Goal: Transaction & Acquisition: Purchase product/service

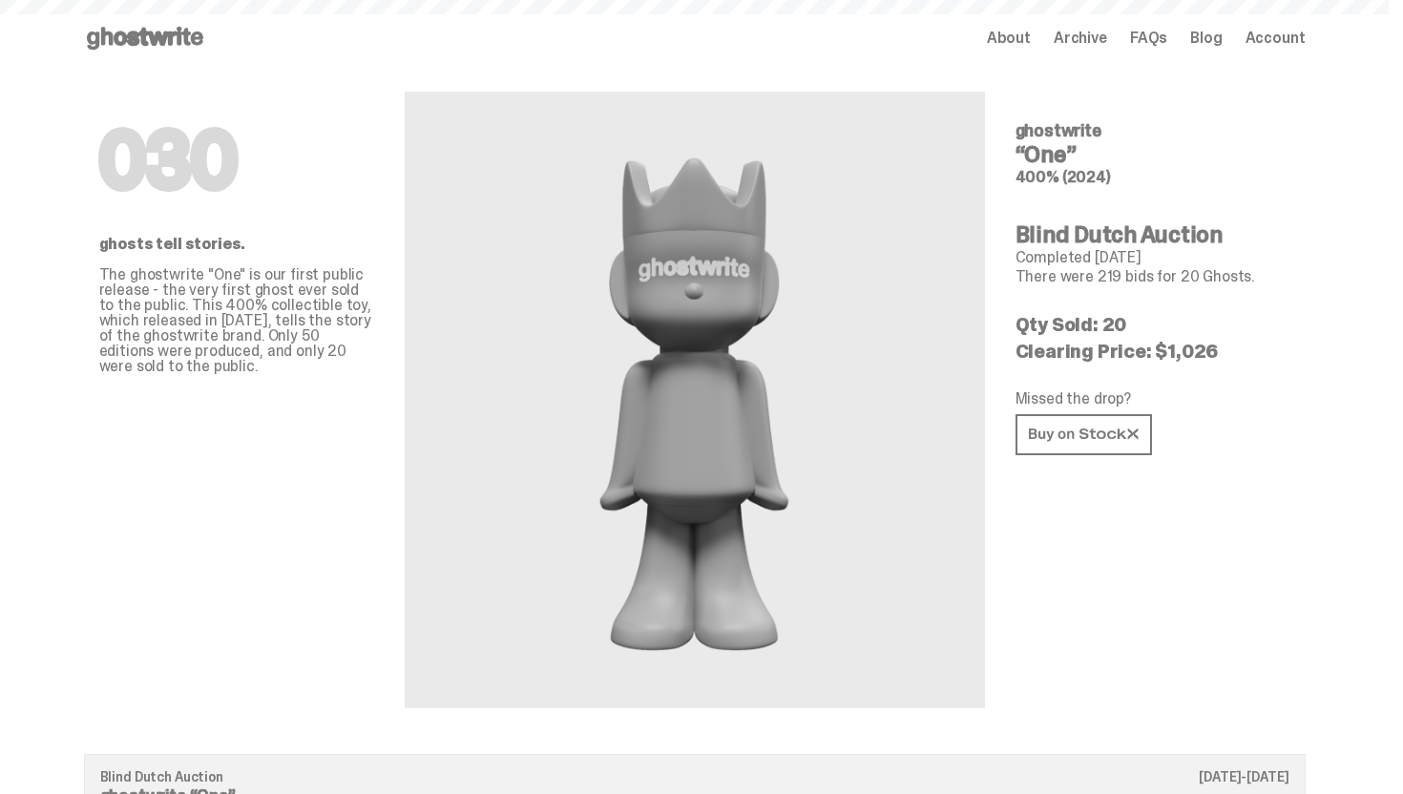
click at [122, 33] on use at bounding box center [145, 38] width 116 height 23
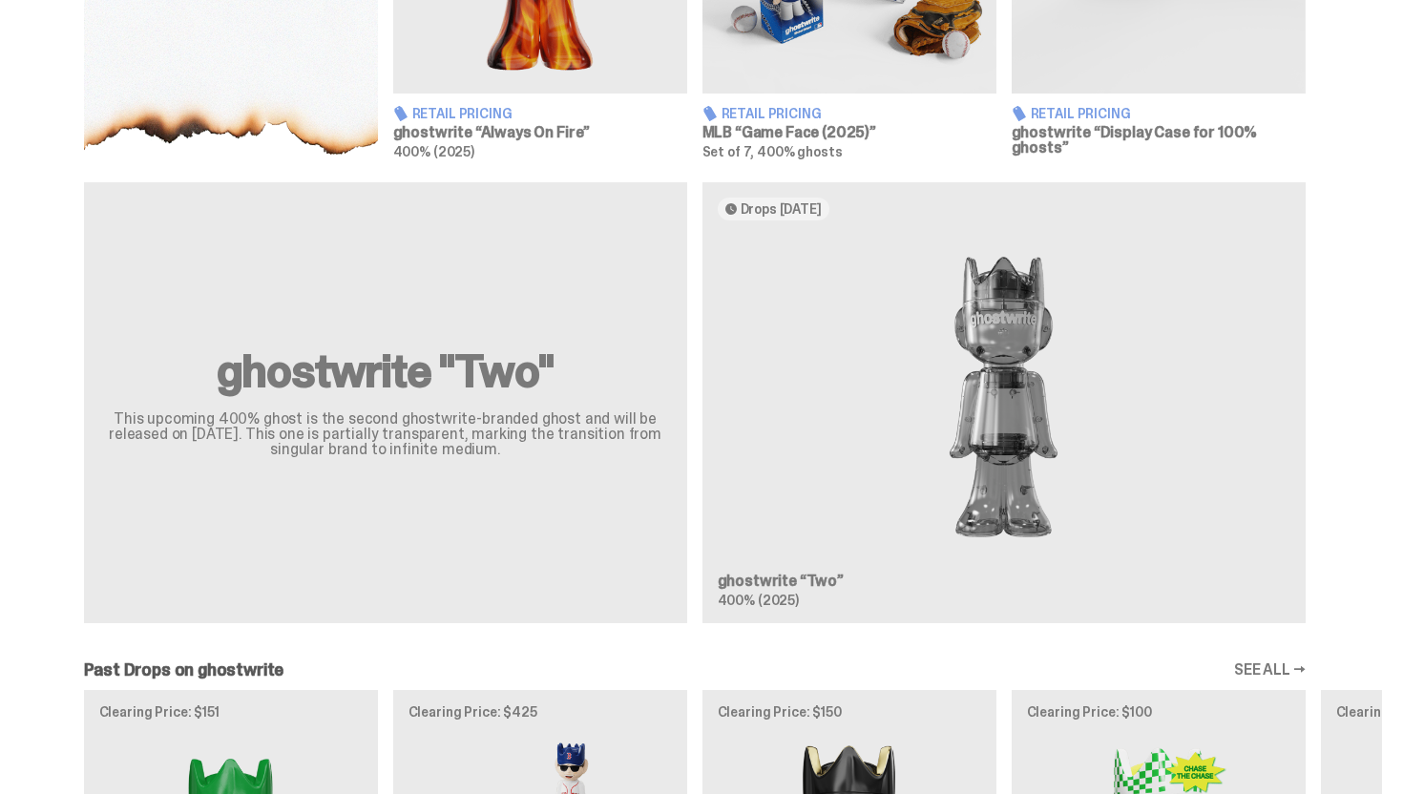
scroll to position [1099, 0]
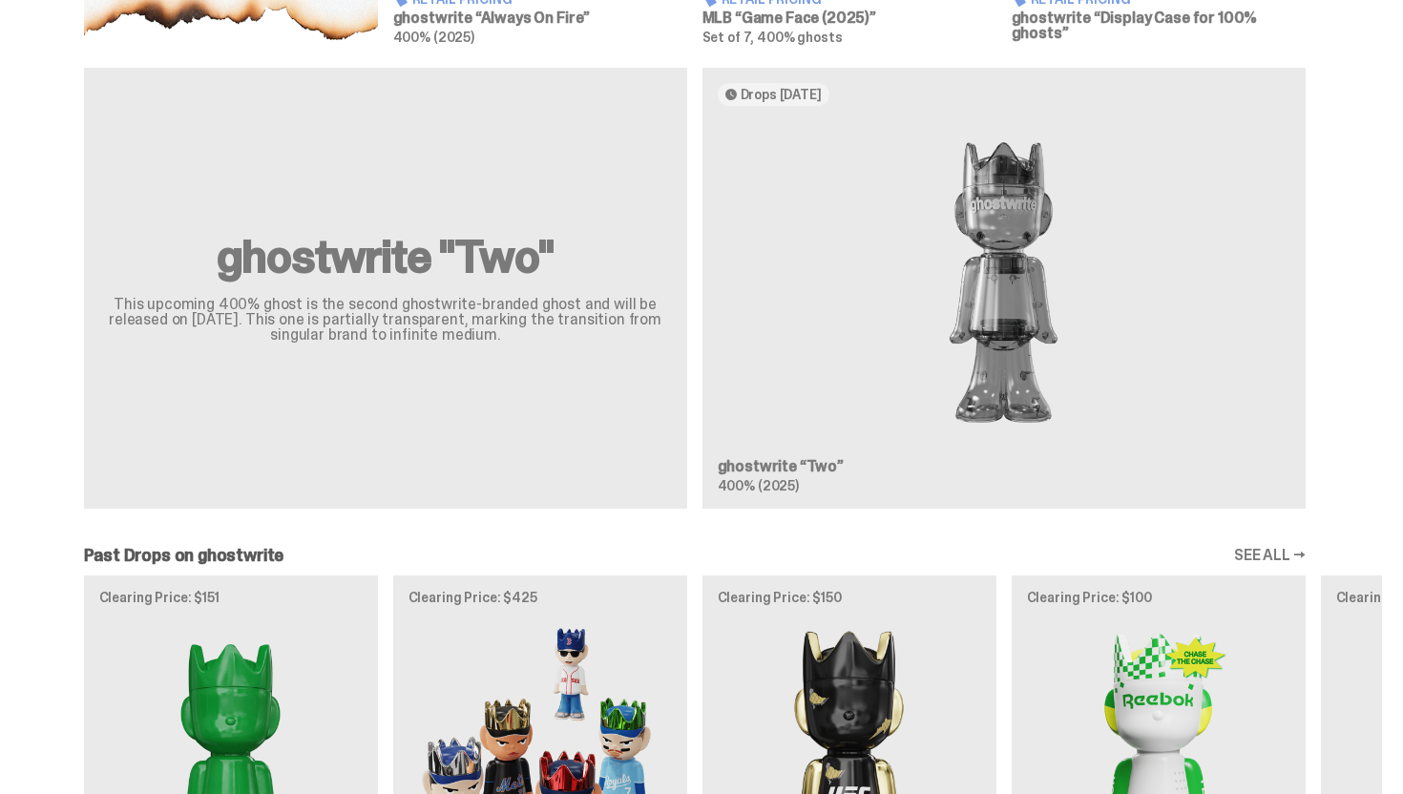
click at [959, 323] on div "ghostwrite "Two" This upcoming 400% ghost is the second ghostwrite-branded ghos…" at bounding box center [695, 296] width 1375 height 456
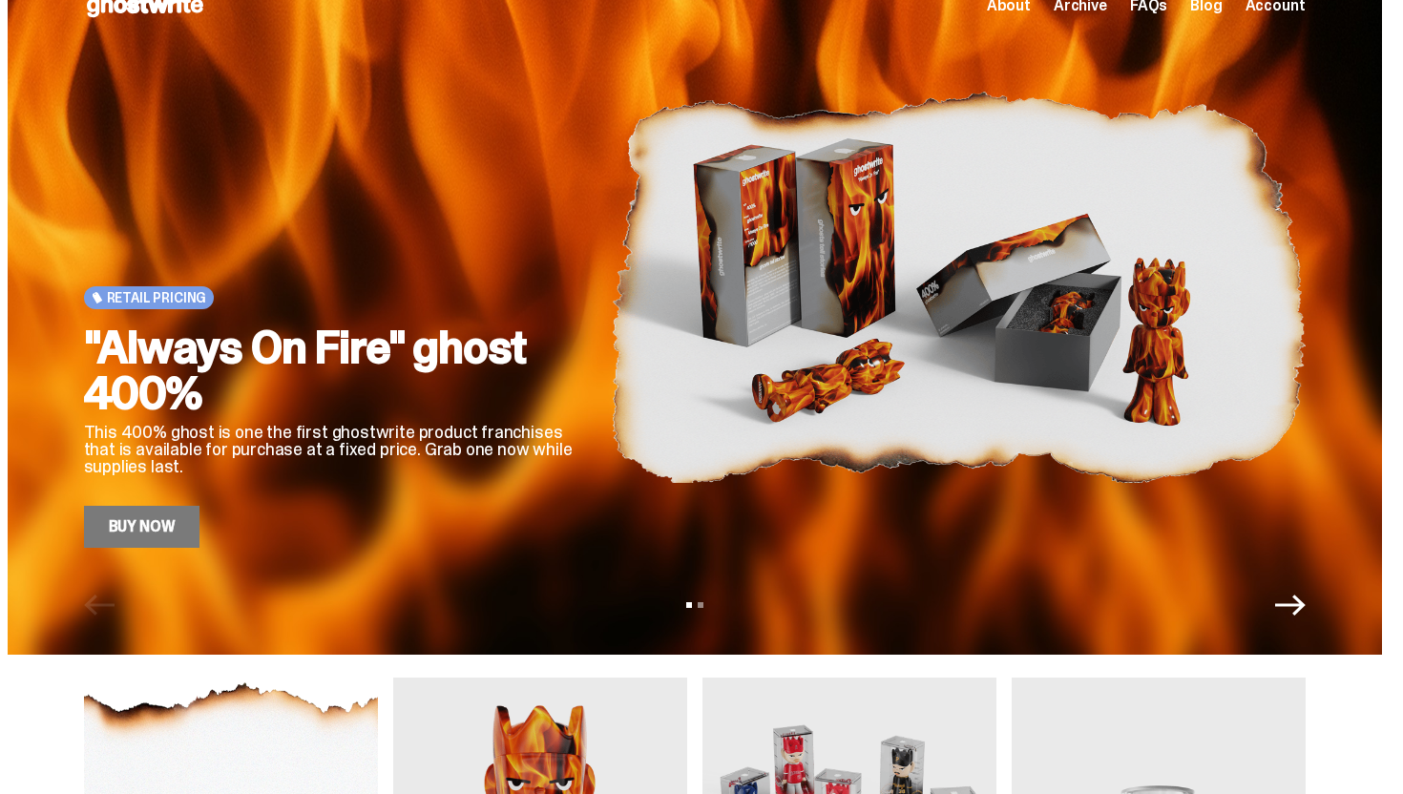
scroll to position [0, 0]
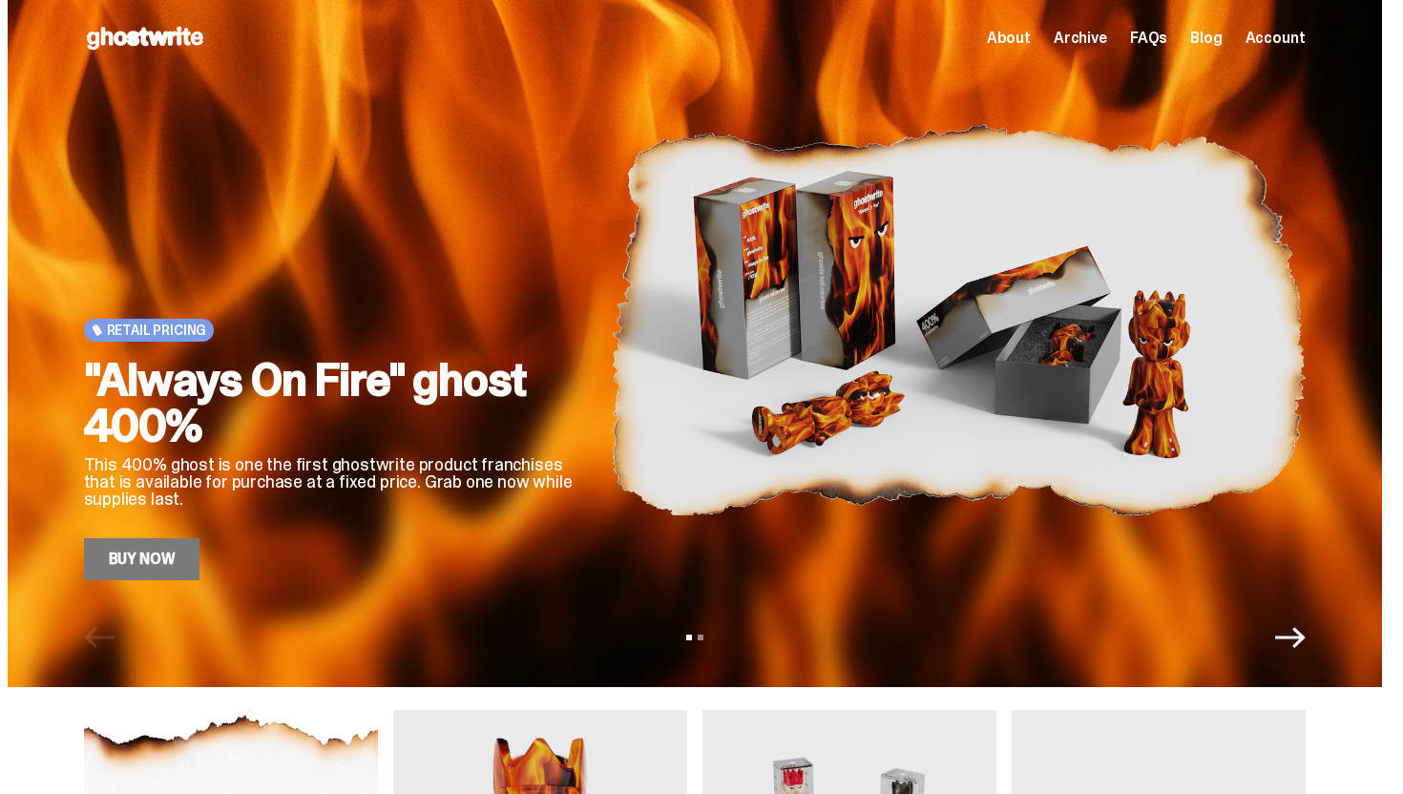
click at [1089, 33] on span "Archive" at bounding box center [1080, 38] width 53 height 15
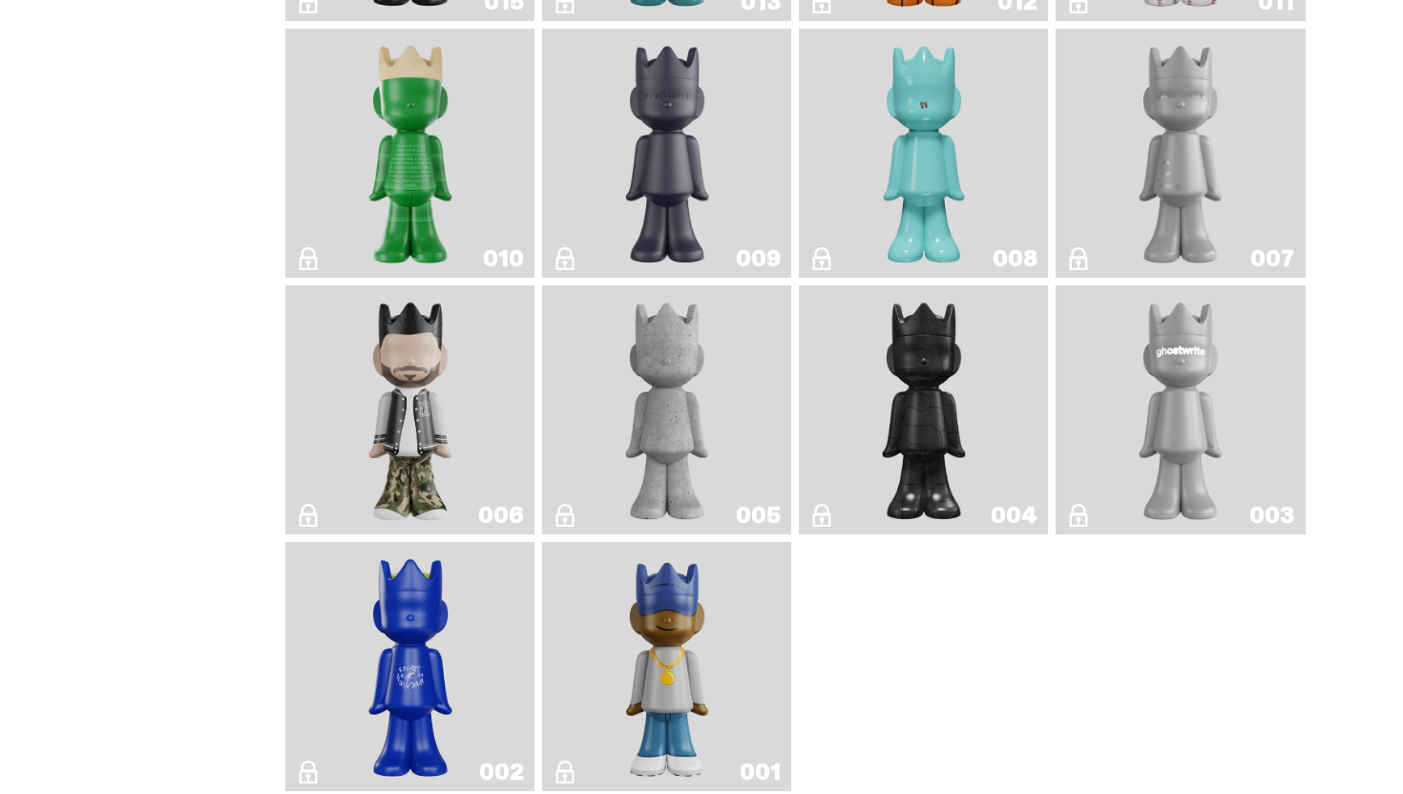
scroll to position [3226, 0]
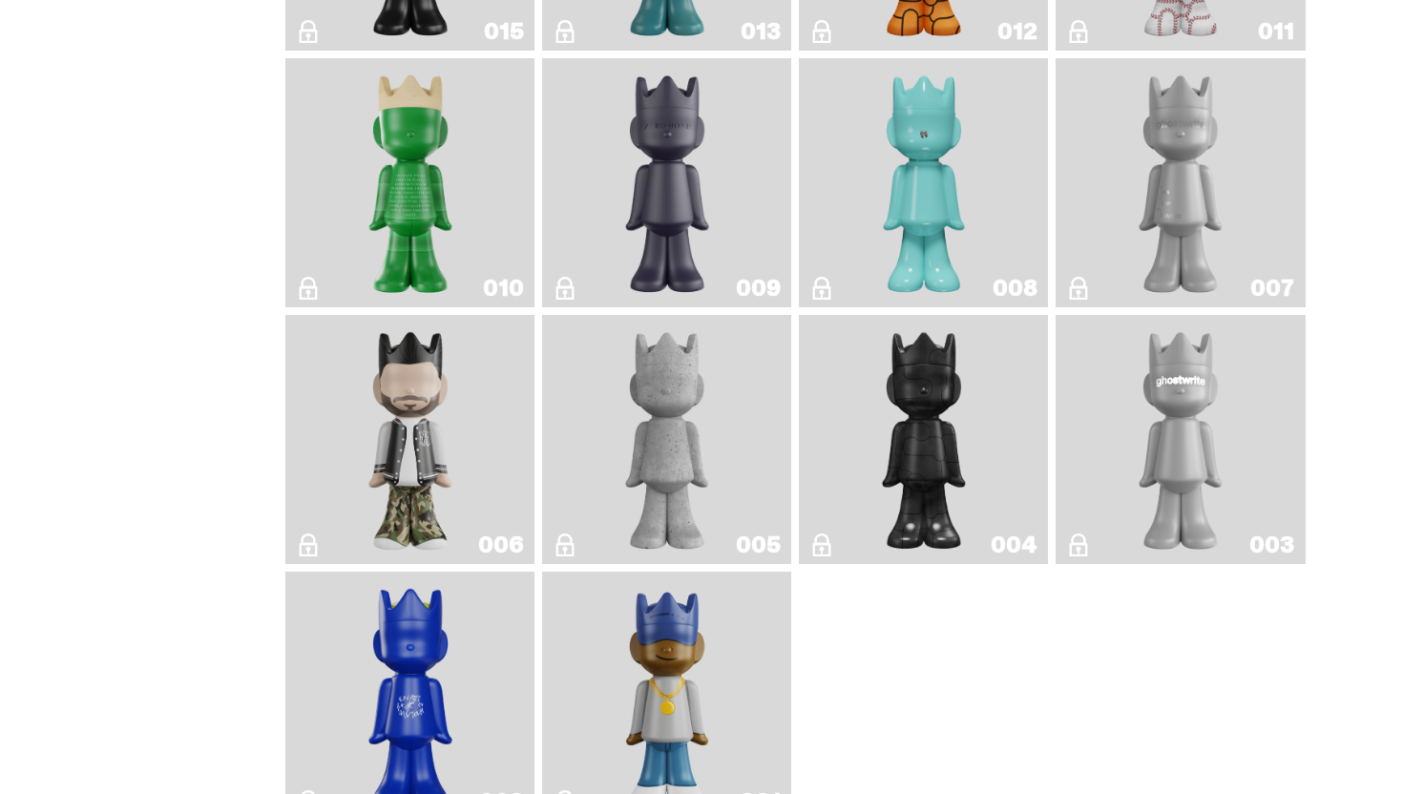
click at [1149, 445] on img "ghostwriter" at bounding box center [1180, 440] width 101 height 234
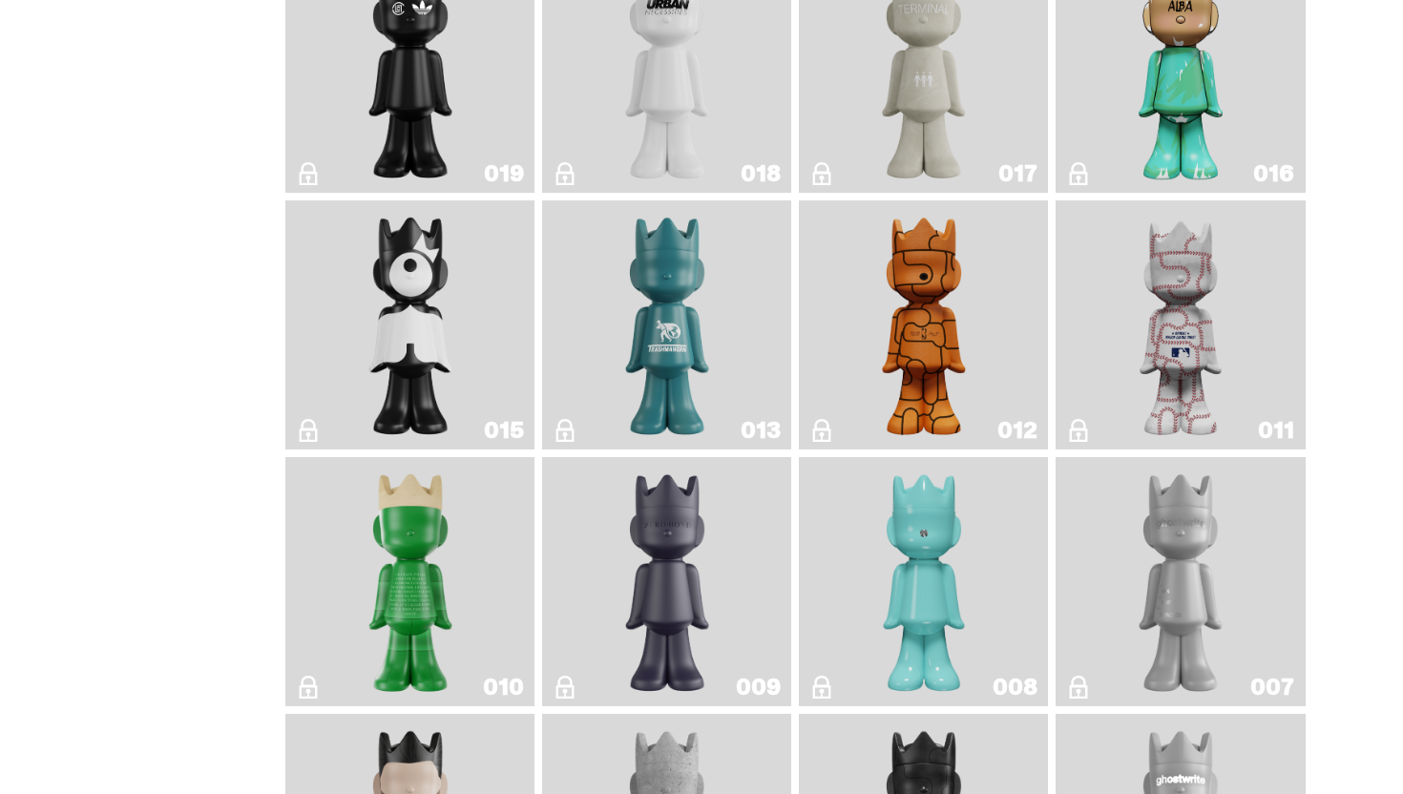
scroll to position [2812, 0]
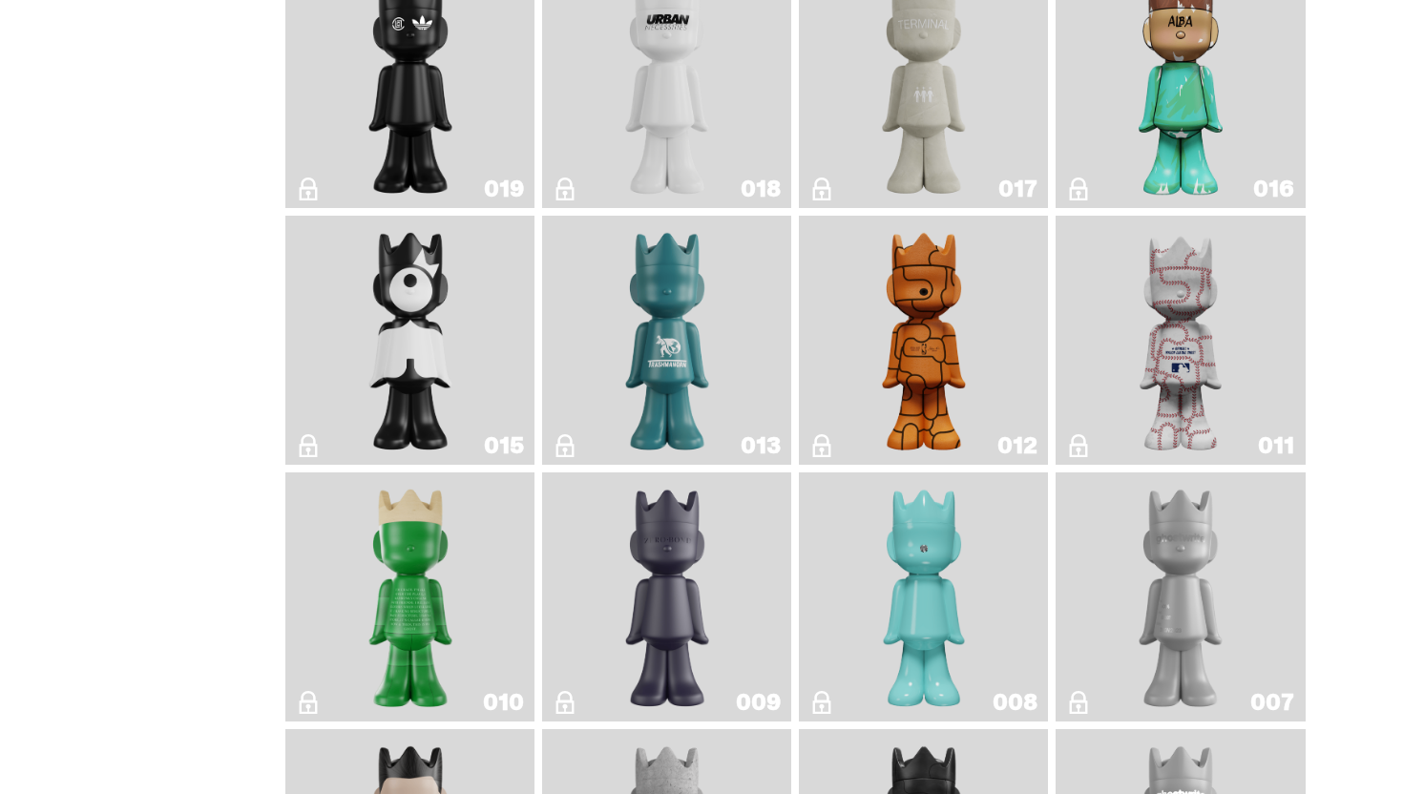
click at [1107, 318] on link "011" at bounding box center [1180, 340] width 226 height 234
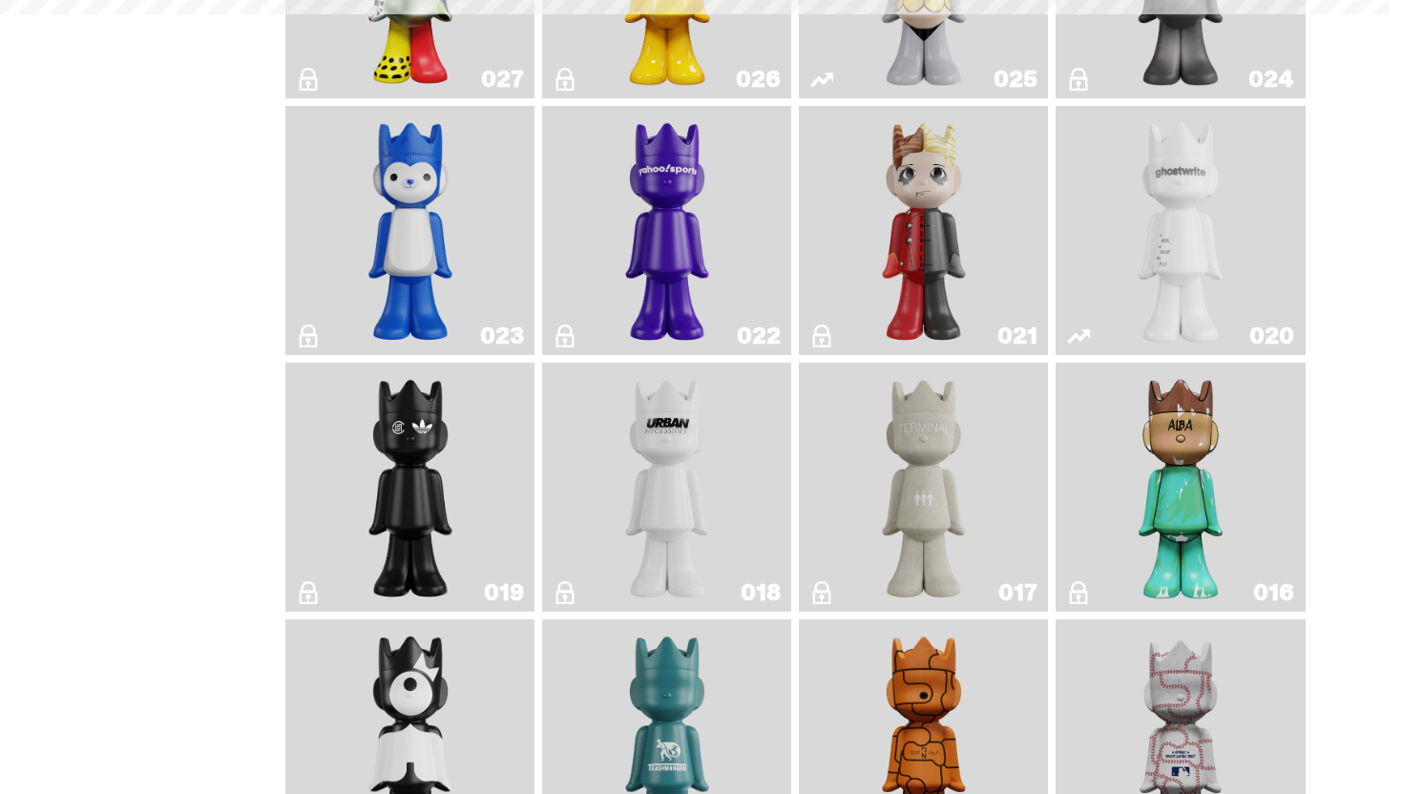
scroll to position [2139, 0]
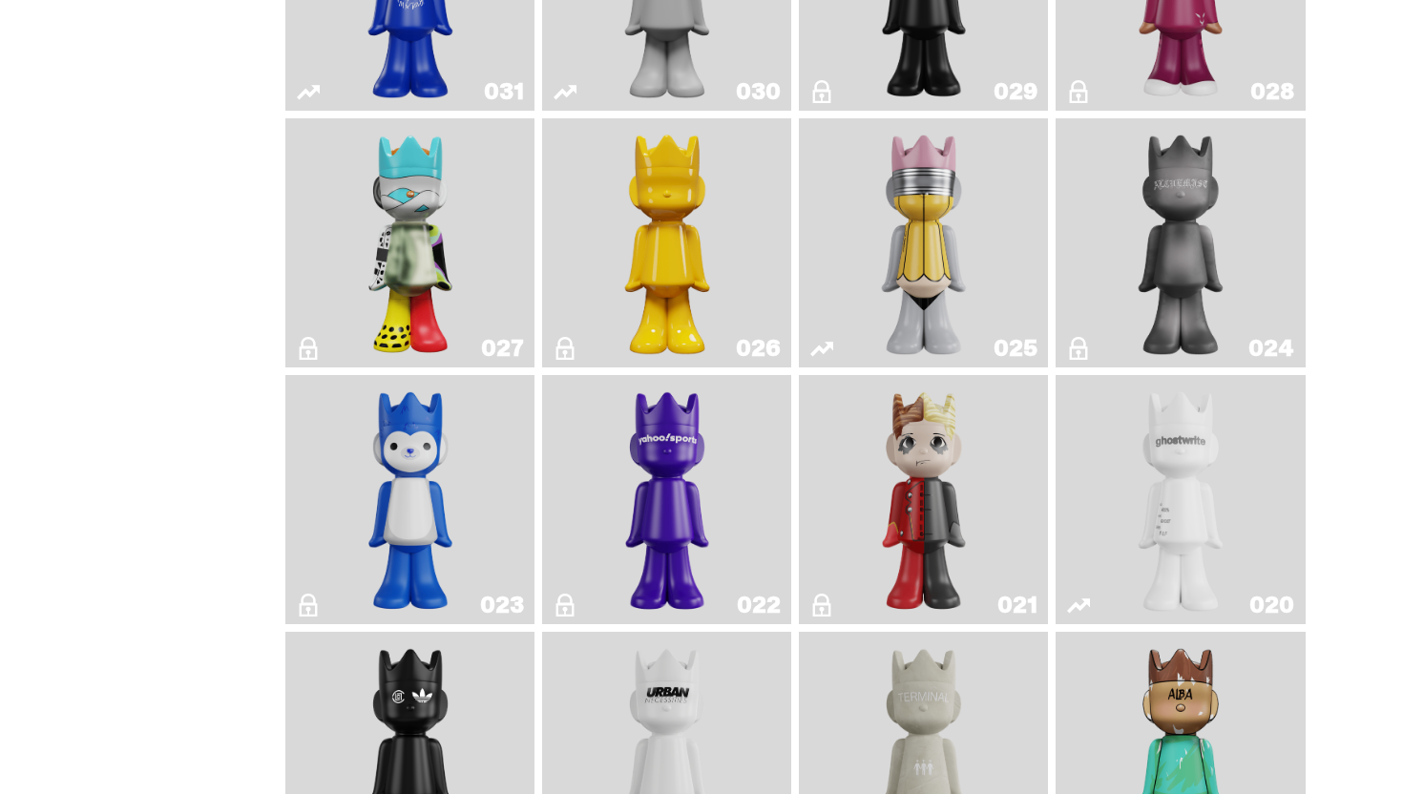
click at [1215, 483] on img "ghost" at bounding box center [1181, 500] width 132 height 234
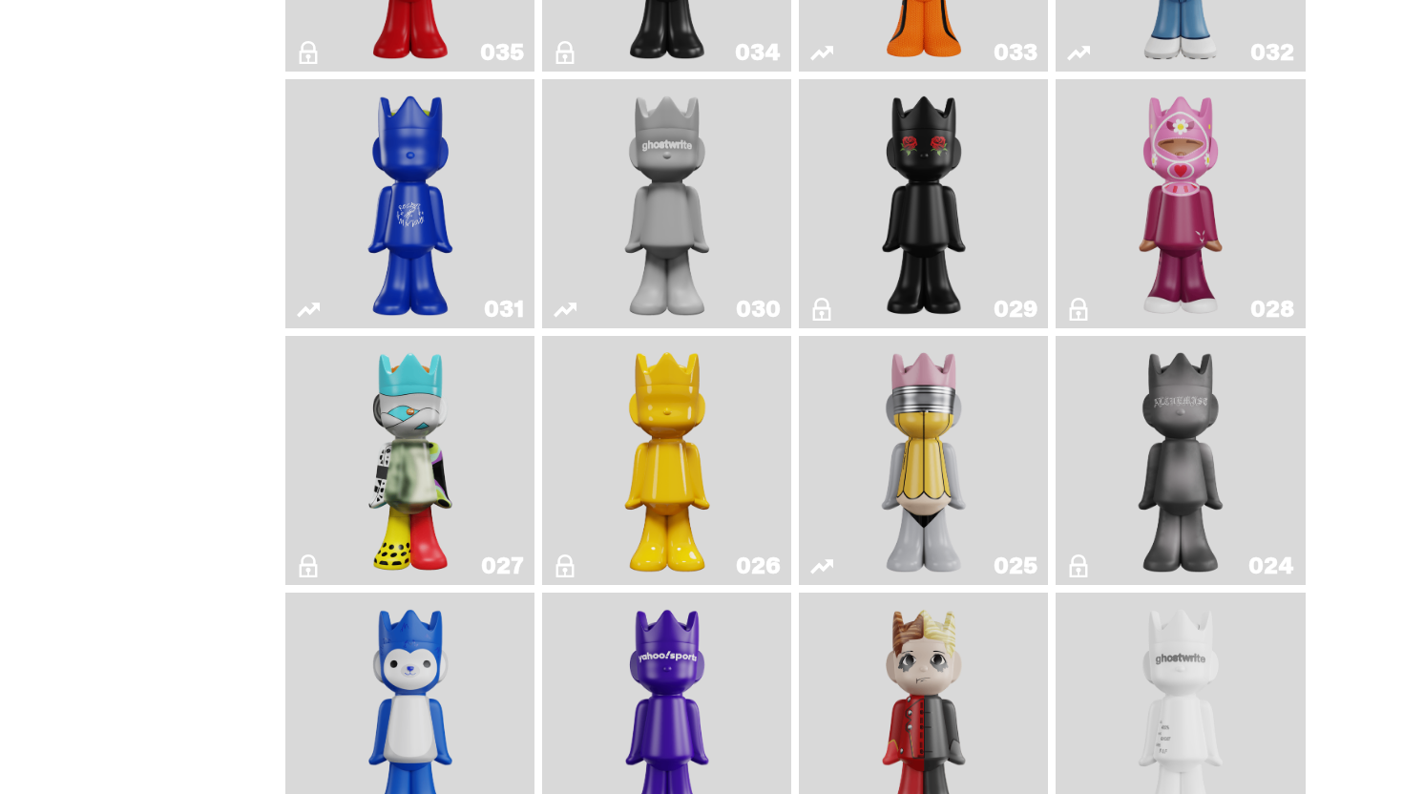
scroll to position [1846, 0]
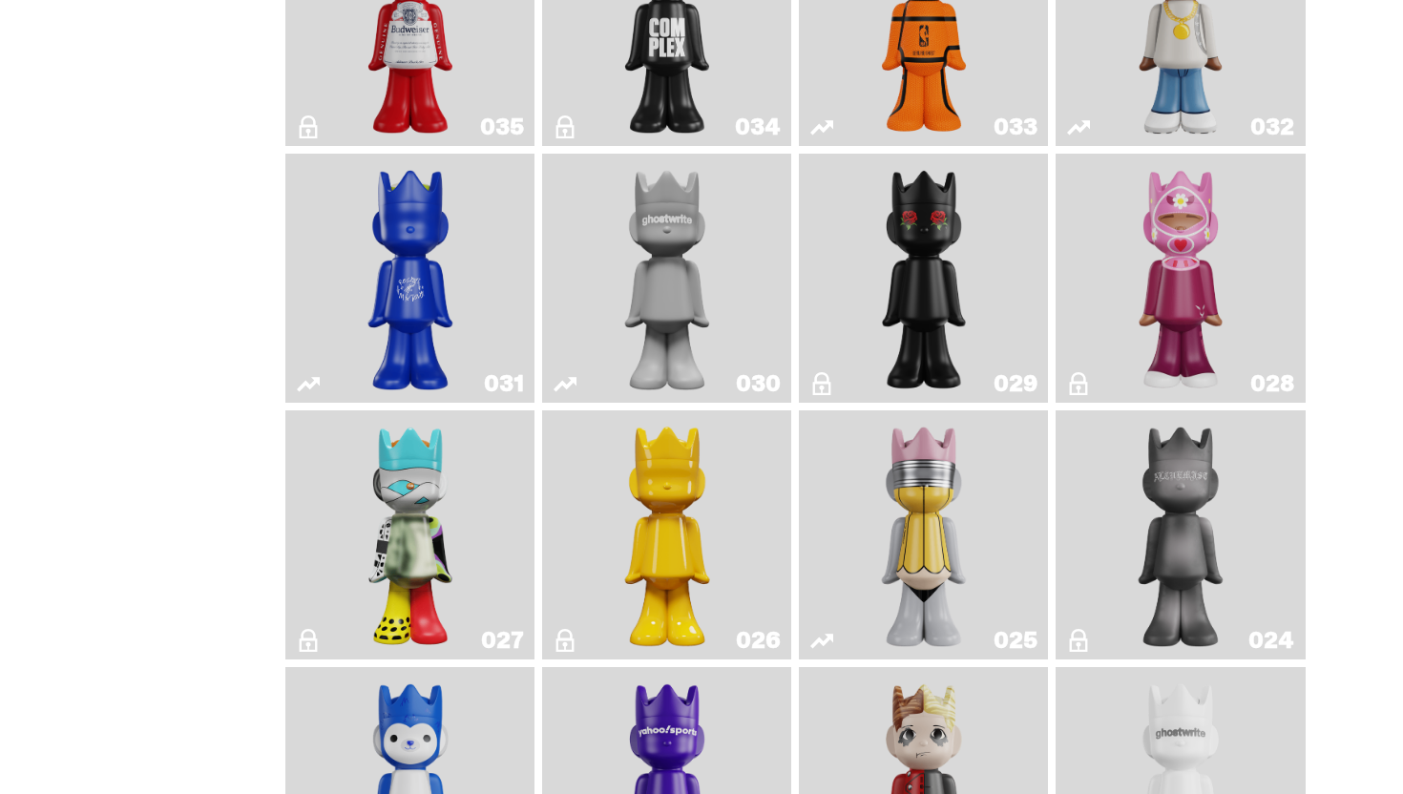
click at [717, 301] on img "One" at bounding box center [667, 278] width 132 height 234
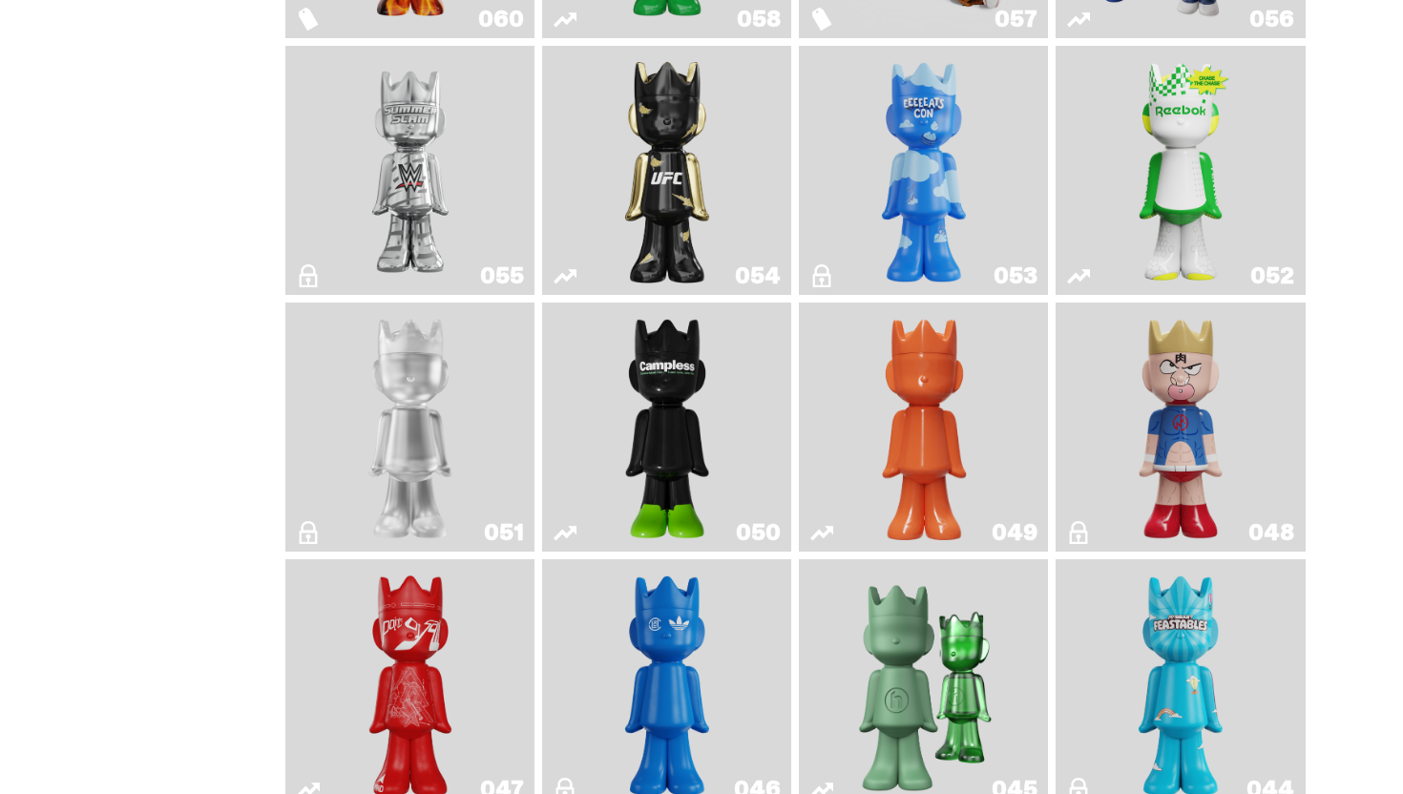
scroll to position [429, 0]
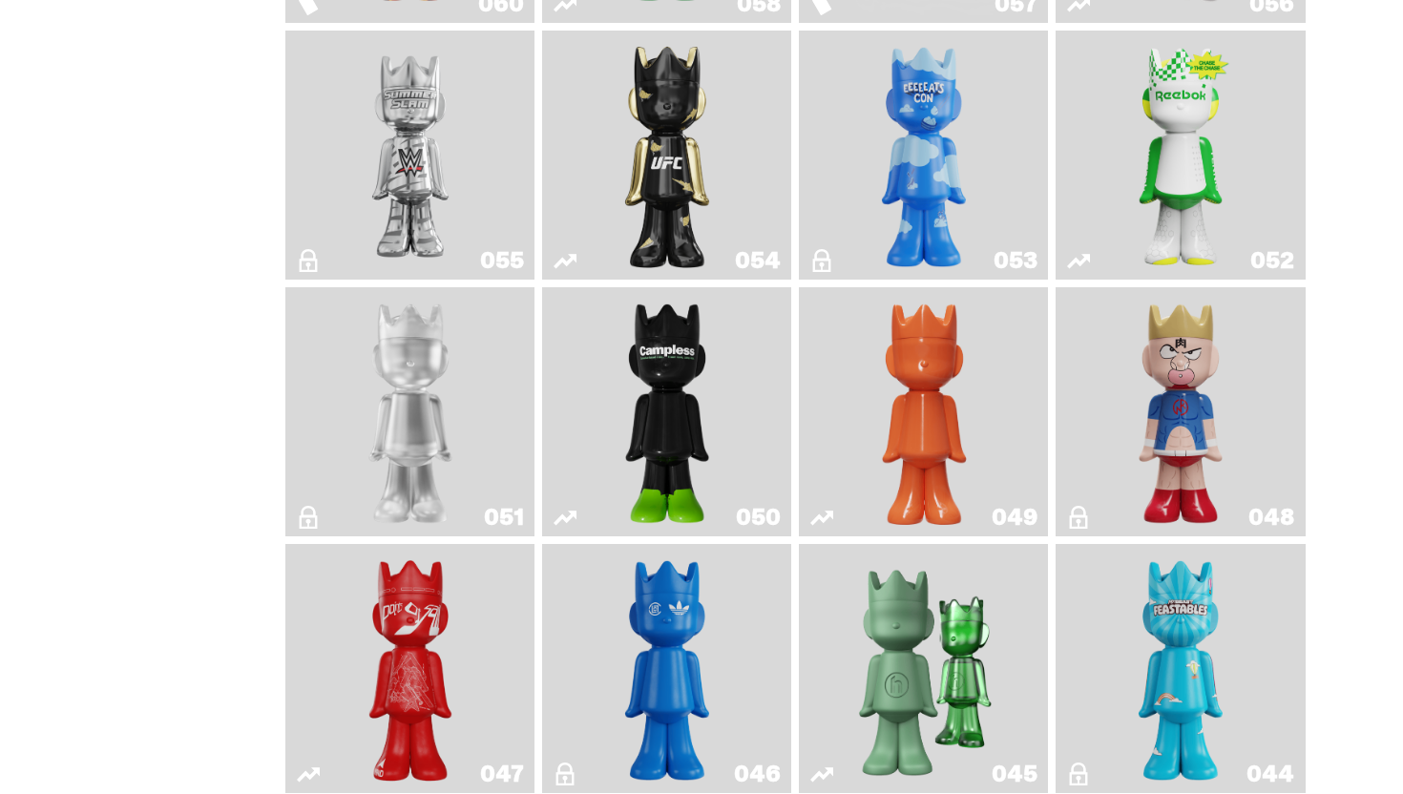
click at [411, 658] on img "Skip" at bounding box center [410, 669] width 101 height 234
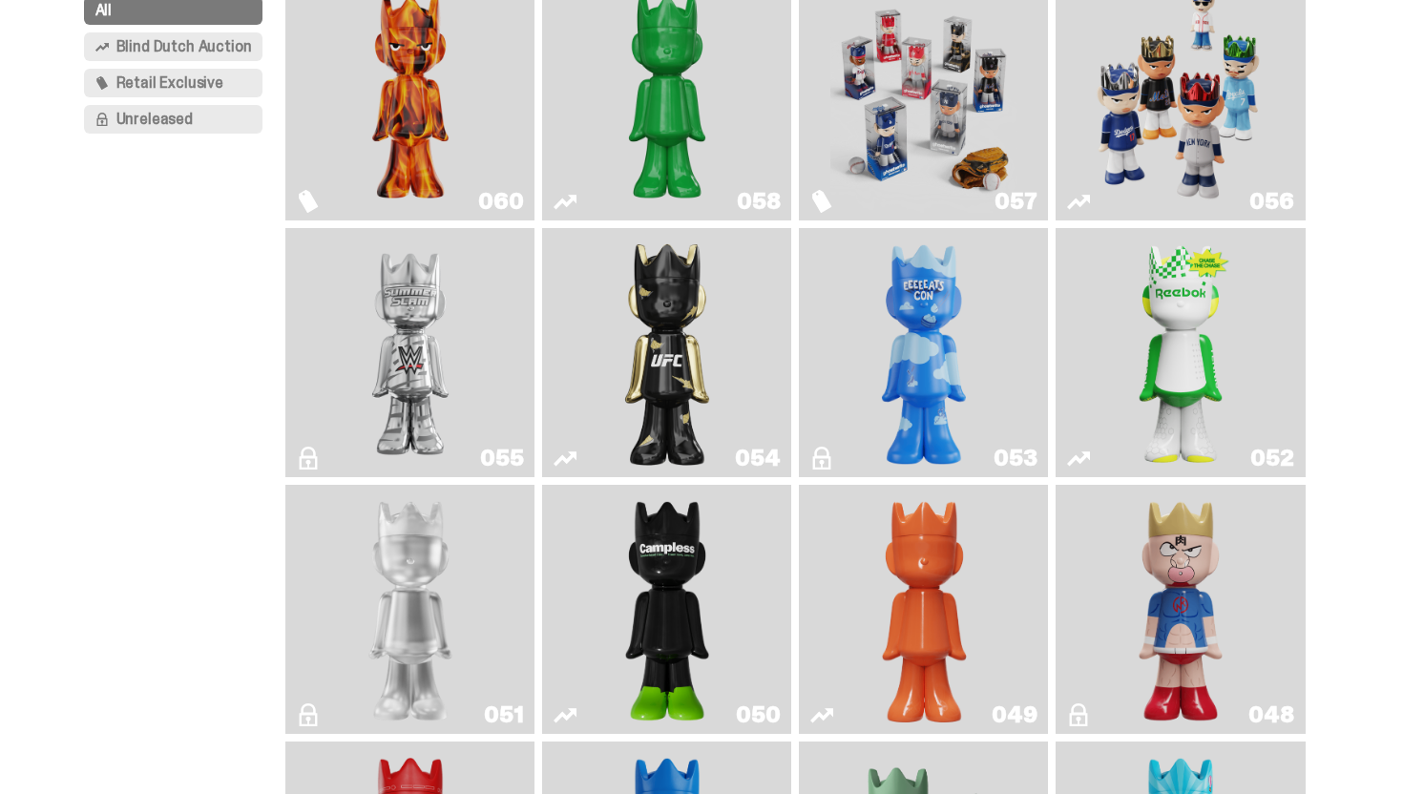
scroll to position [255, 0]
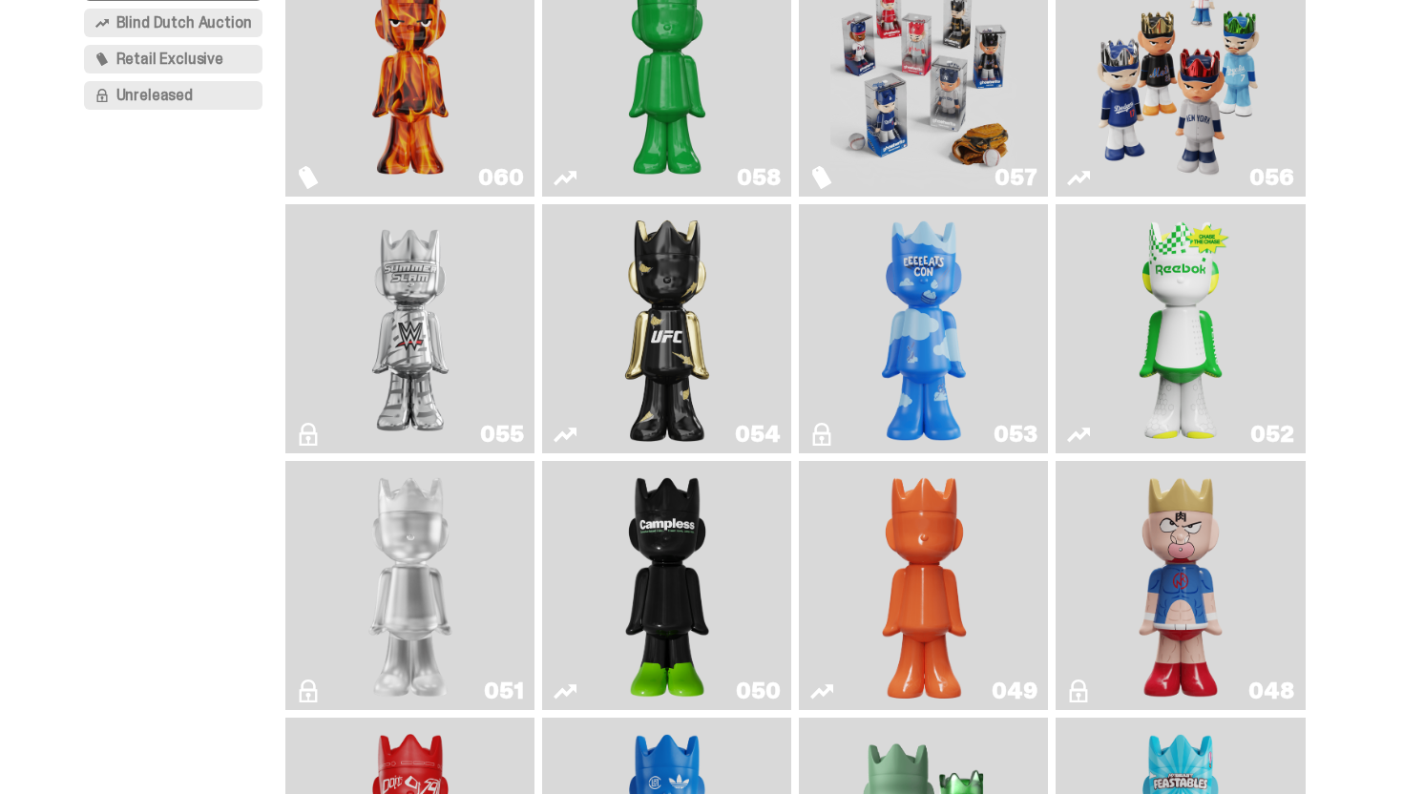
click at [449, 337] on img "I Was There SummerSlam" at bounding box center [410, 329] width 187 height 234
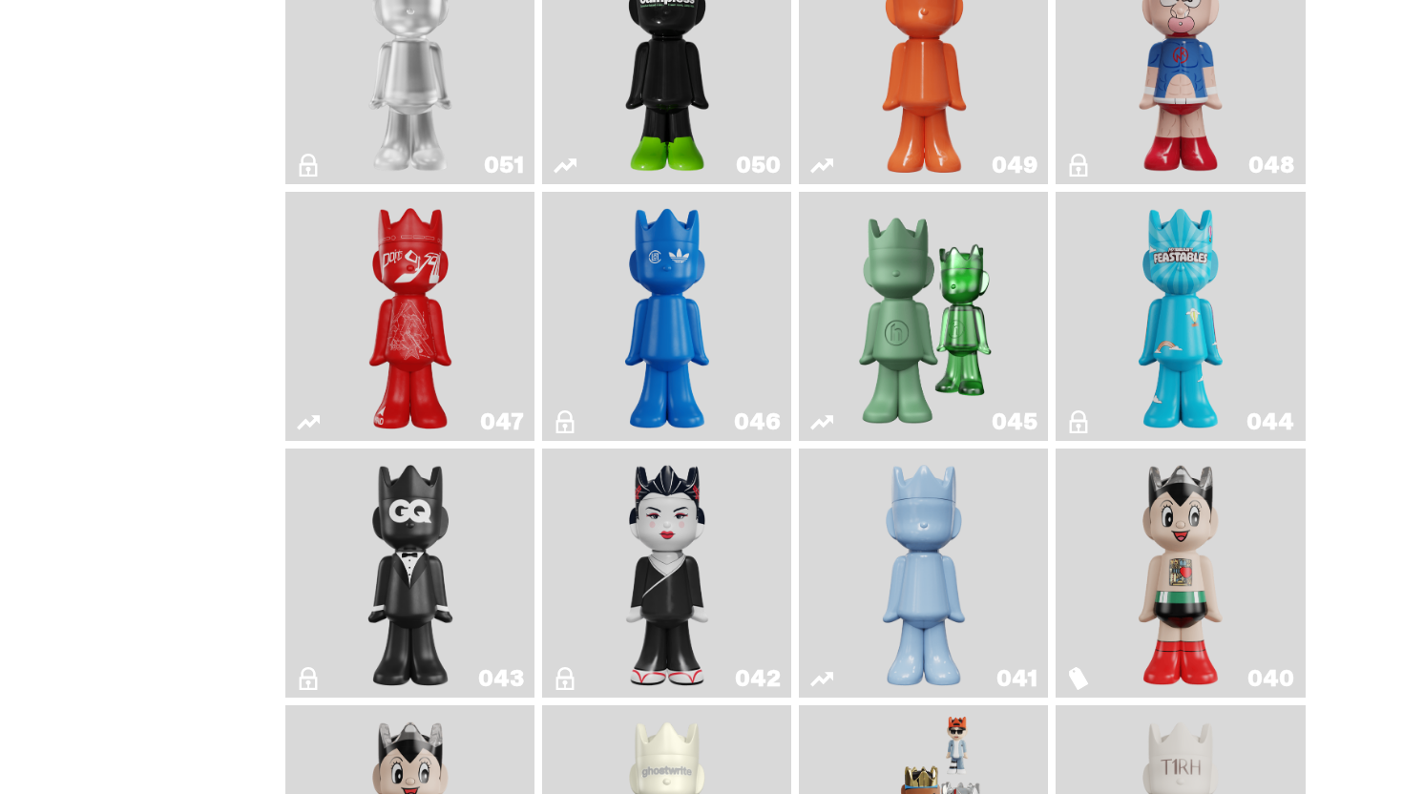
scroll to position [220, 0]
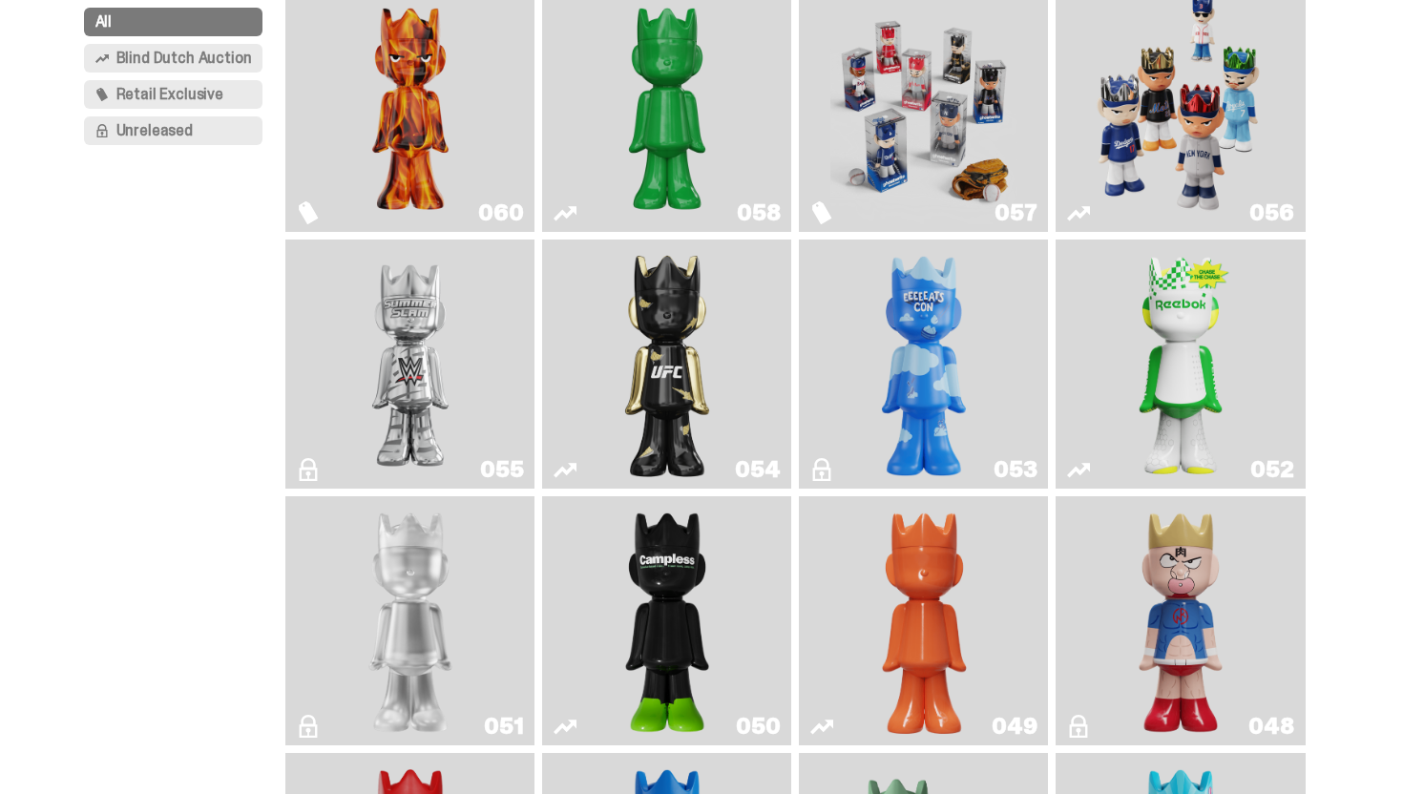
click at [594, 159] on img "Schrödinger's ghost: Sunday Green" at bounding box center [667, 107] width 187 height 234
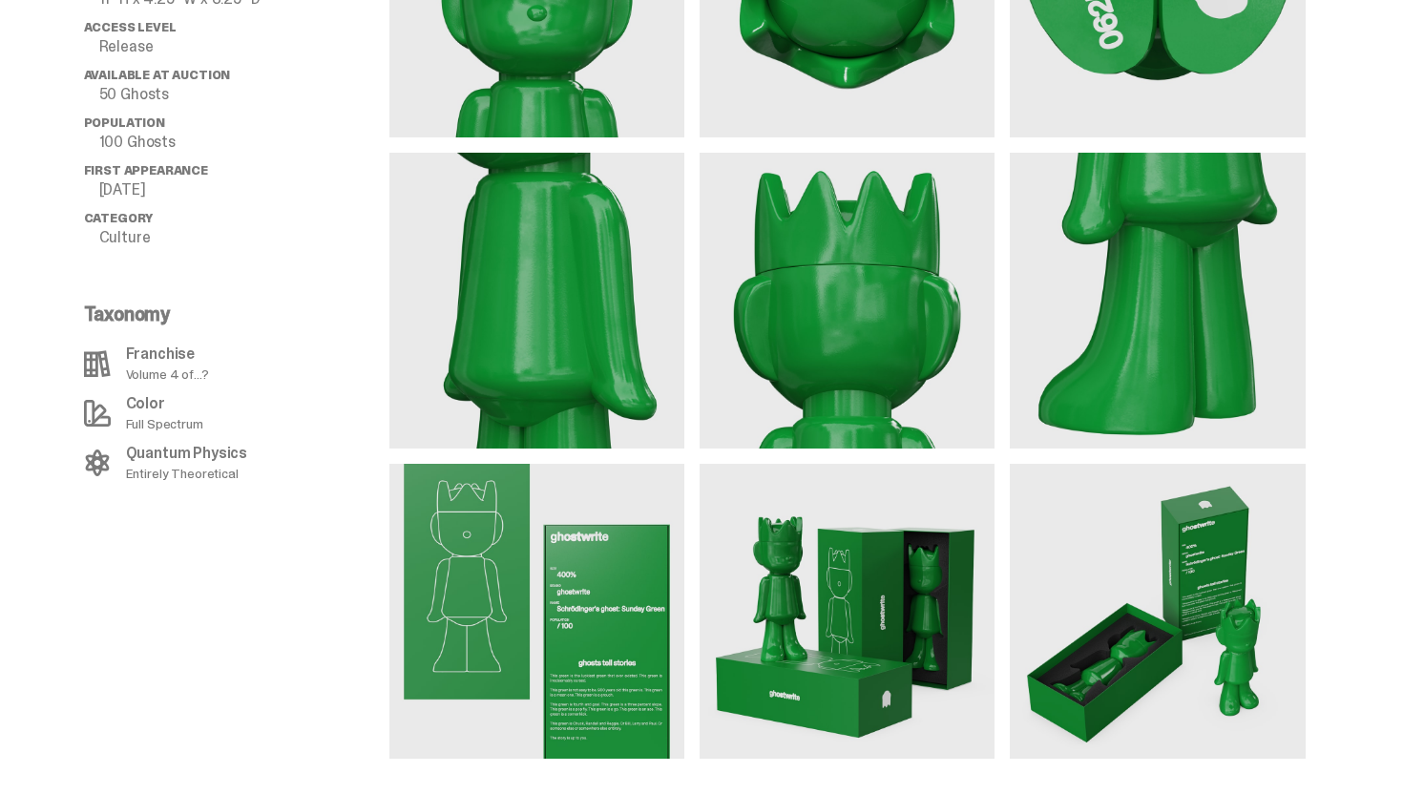
scroll to position [1878, 0]
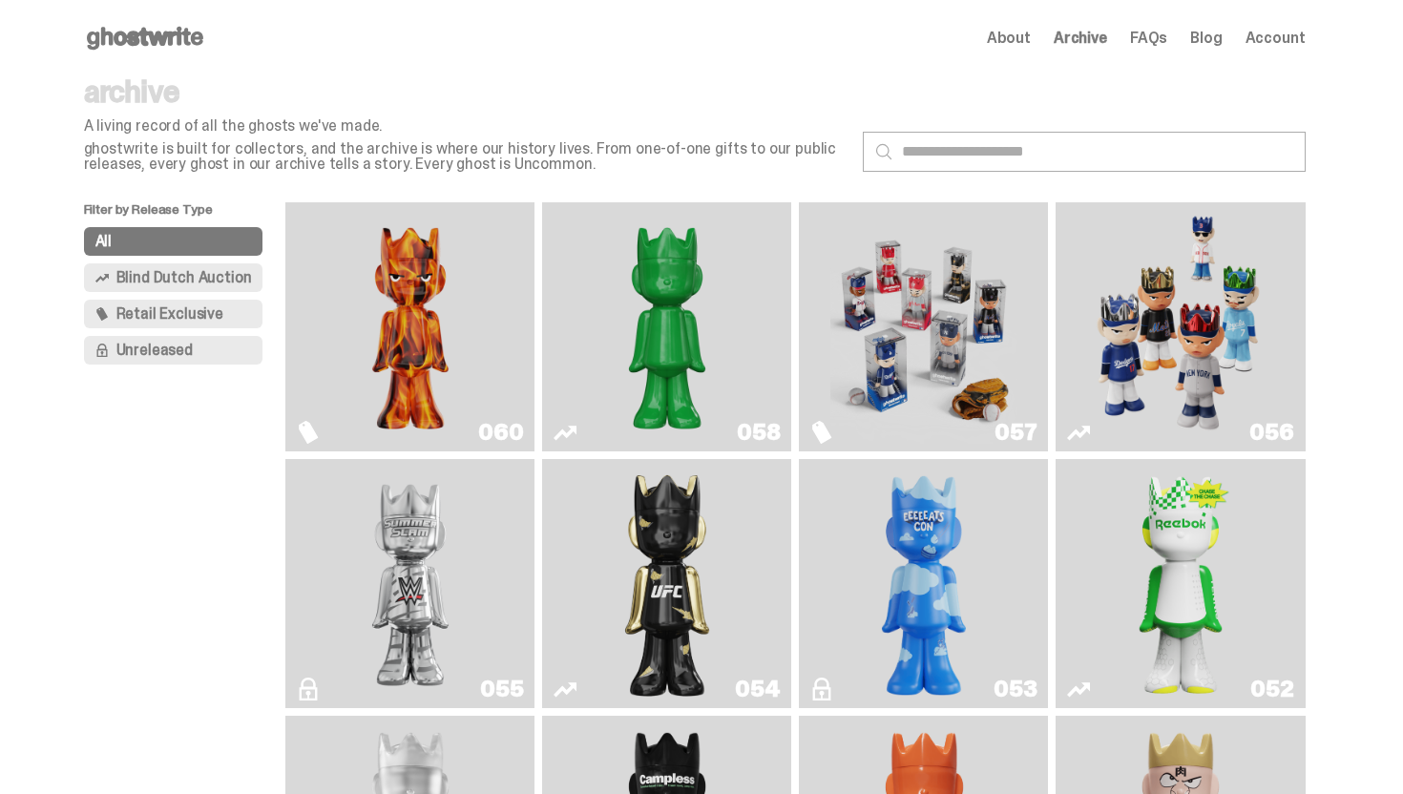
click at [144, 31] on icon at bounding box center [145, 38] width 122 height 31
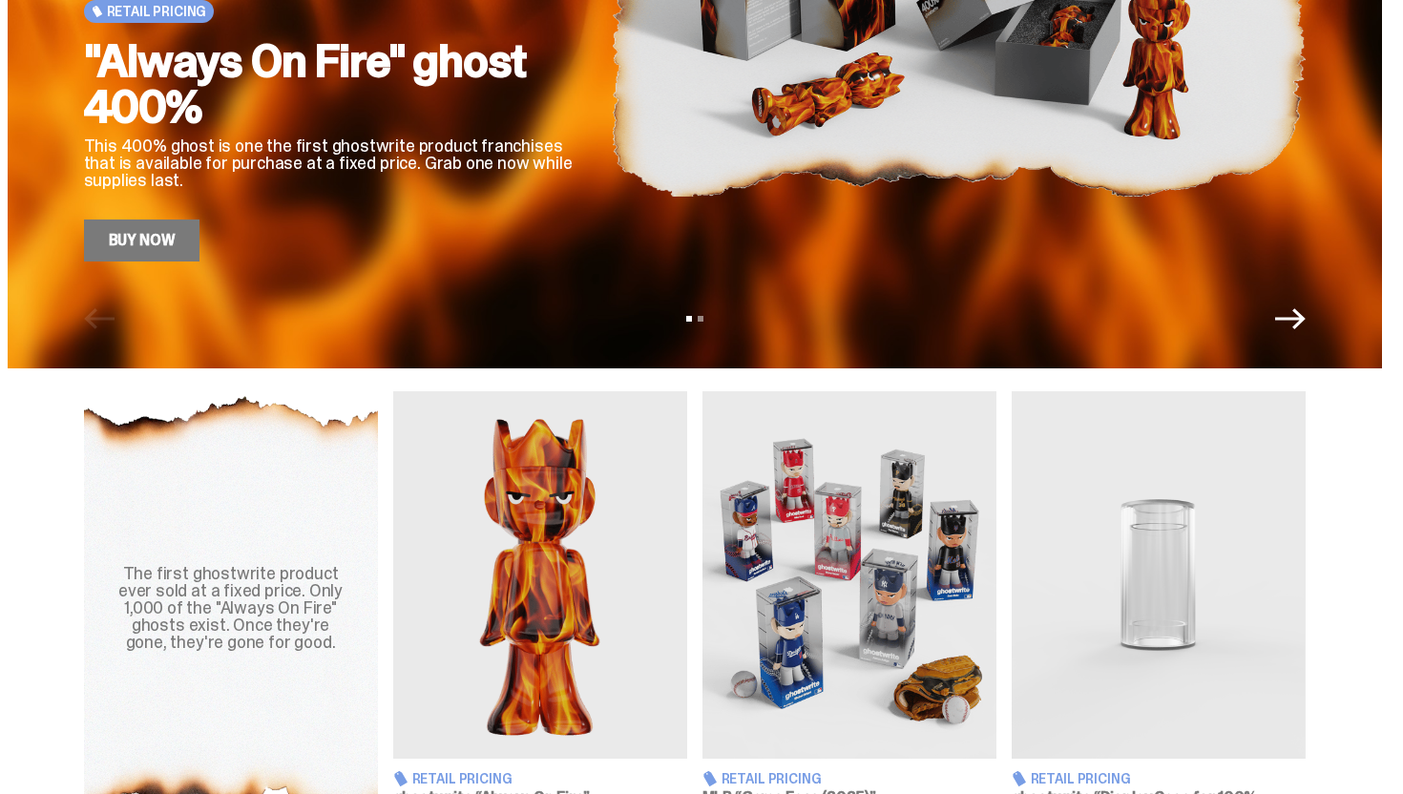
scroll to position [318, 0]
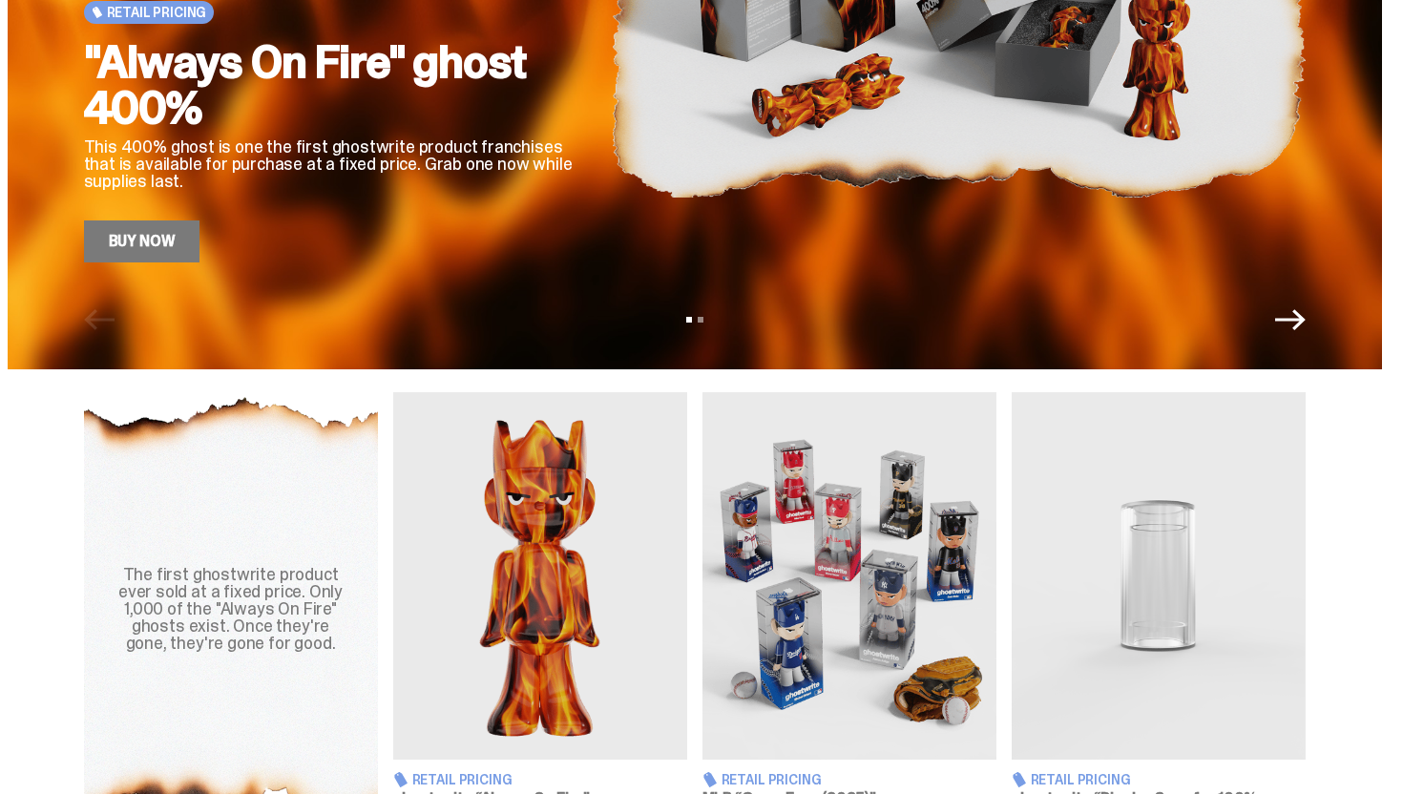
click at [1303, 320] on icon "Next" at bounding box center [1291, 319] width 31 height 21
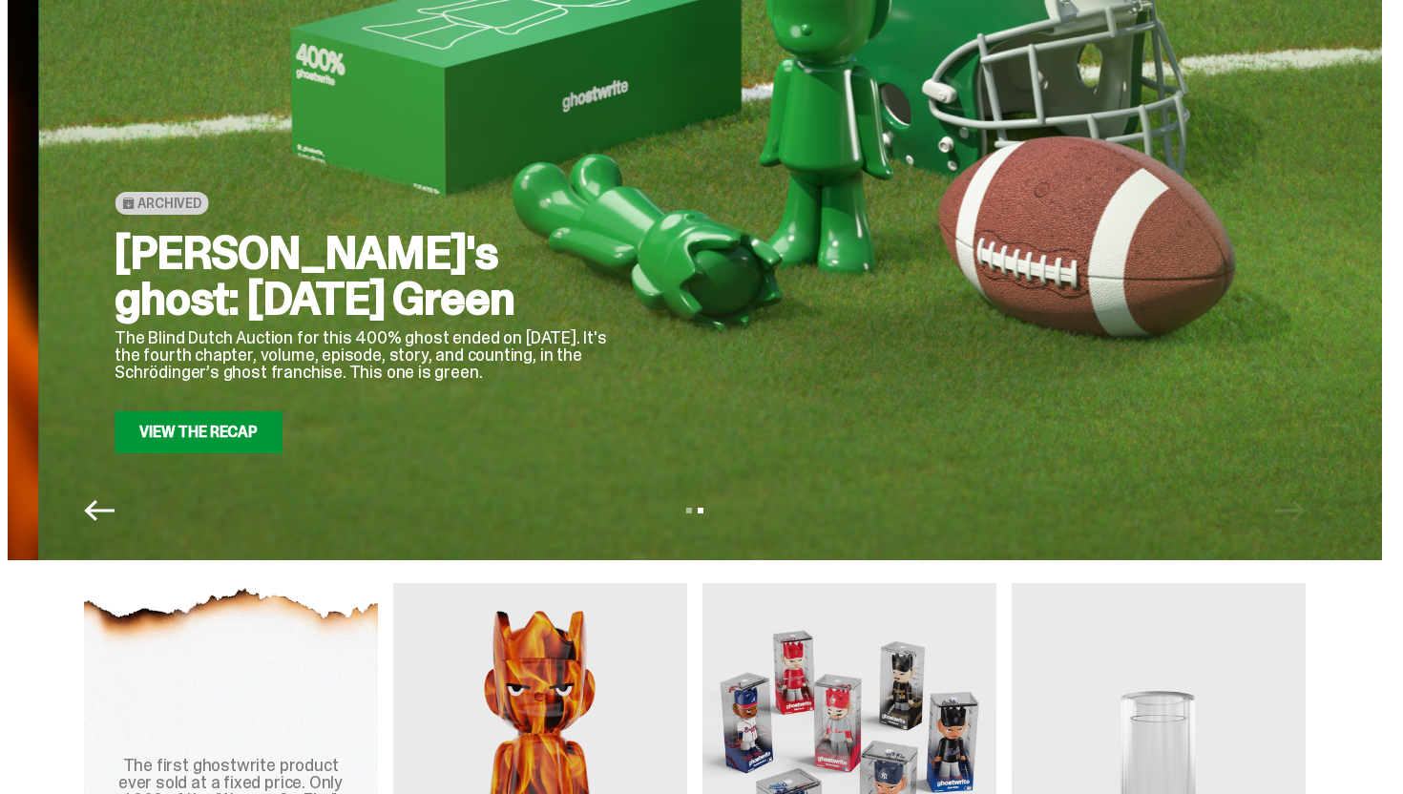
scroll to position [0, 0]
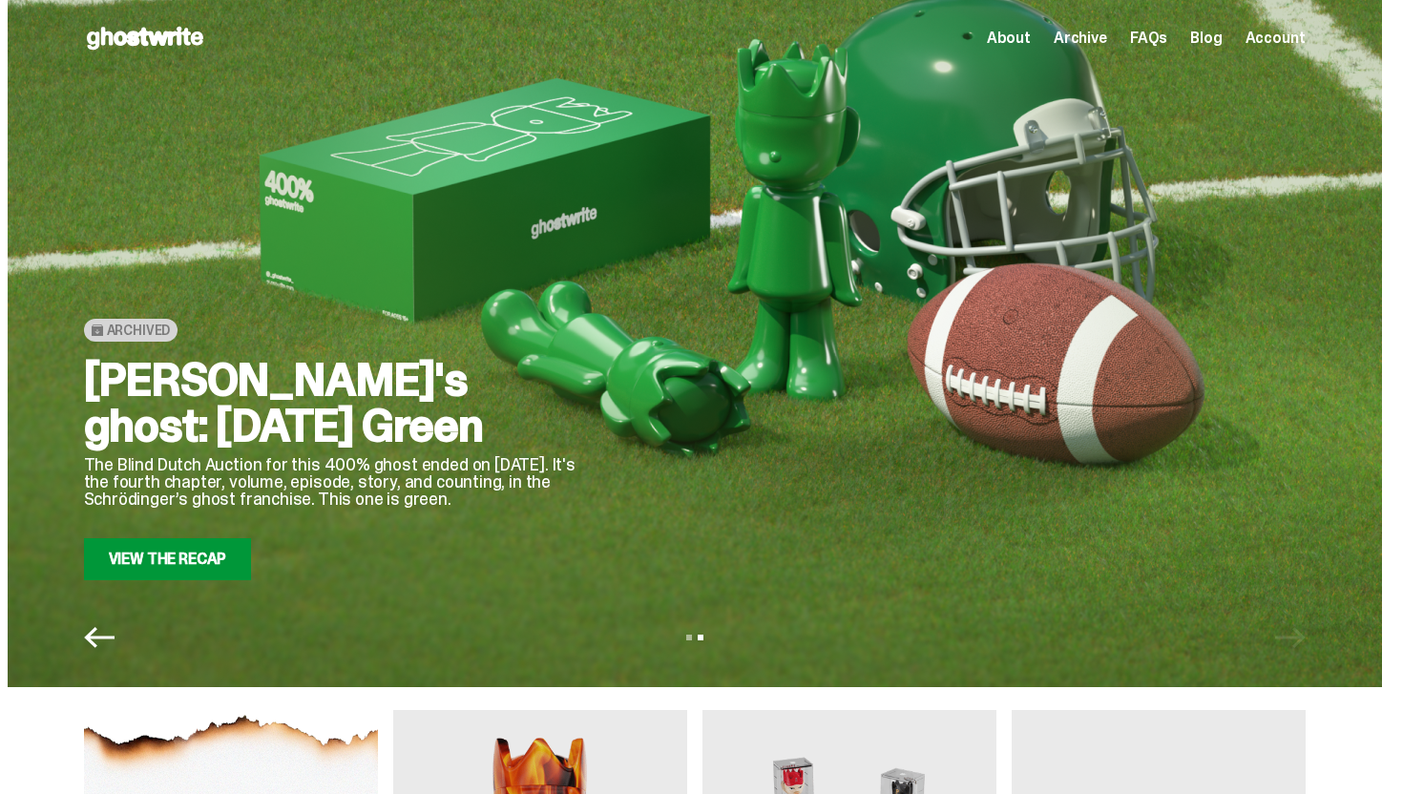
click at [109, 645] on icon "Previous" at bounding box center [99, 637] width 31 height 31
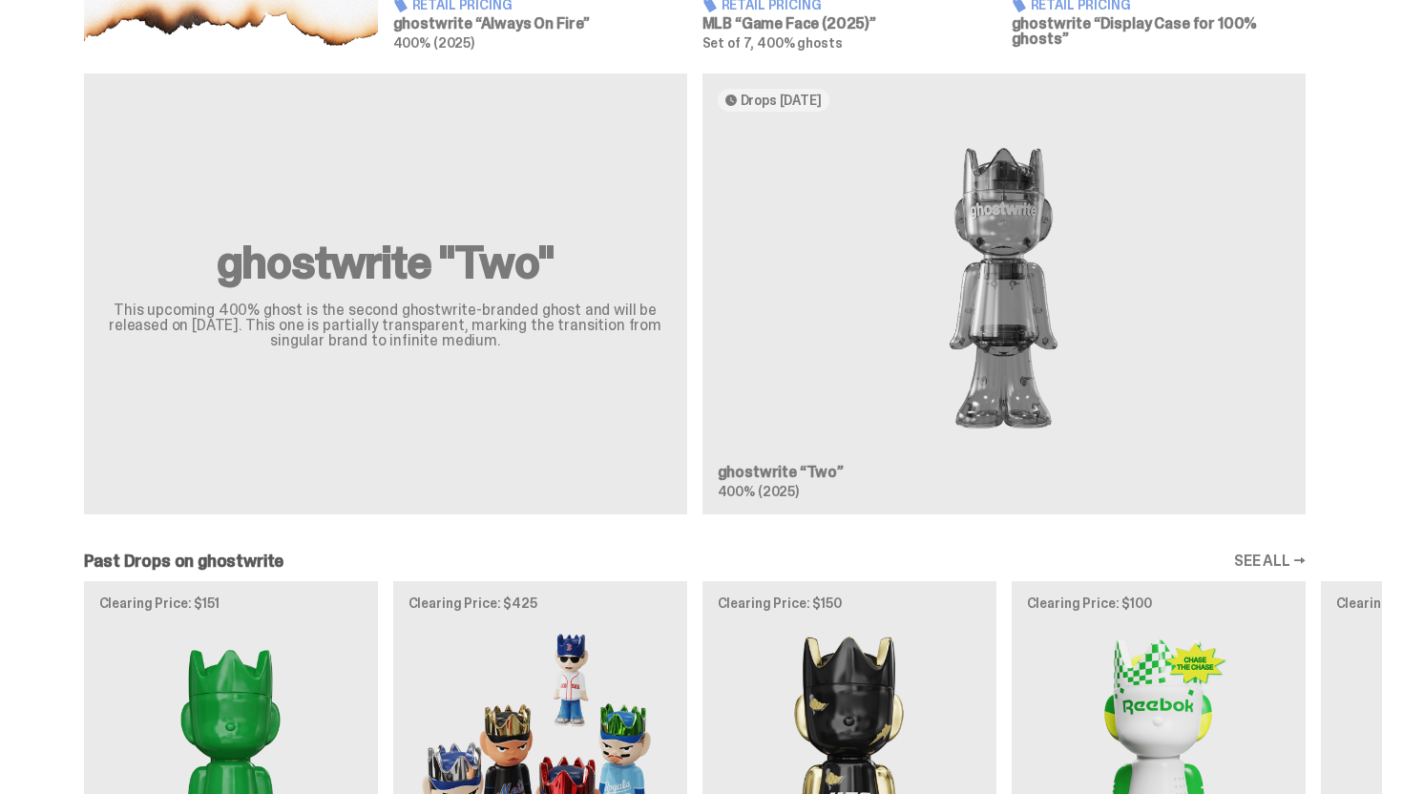
scroll to position [131, 0]
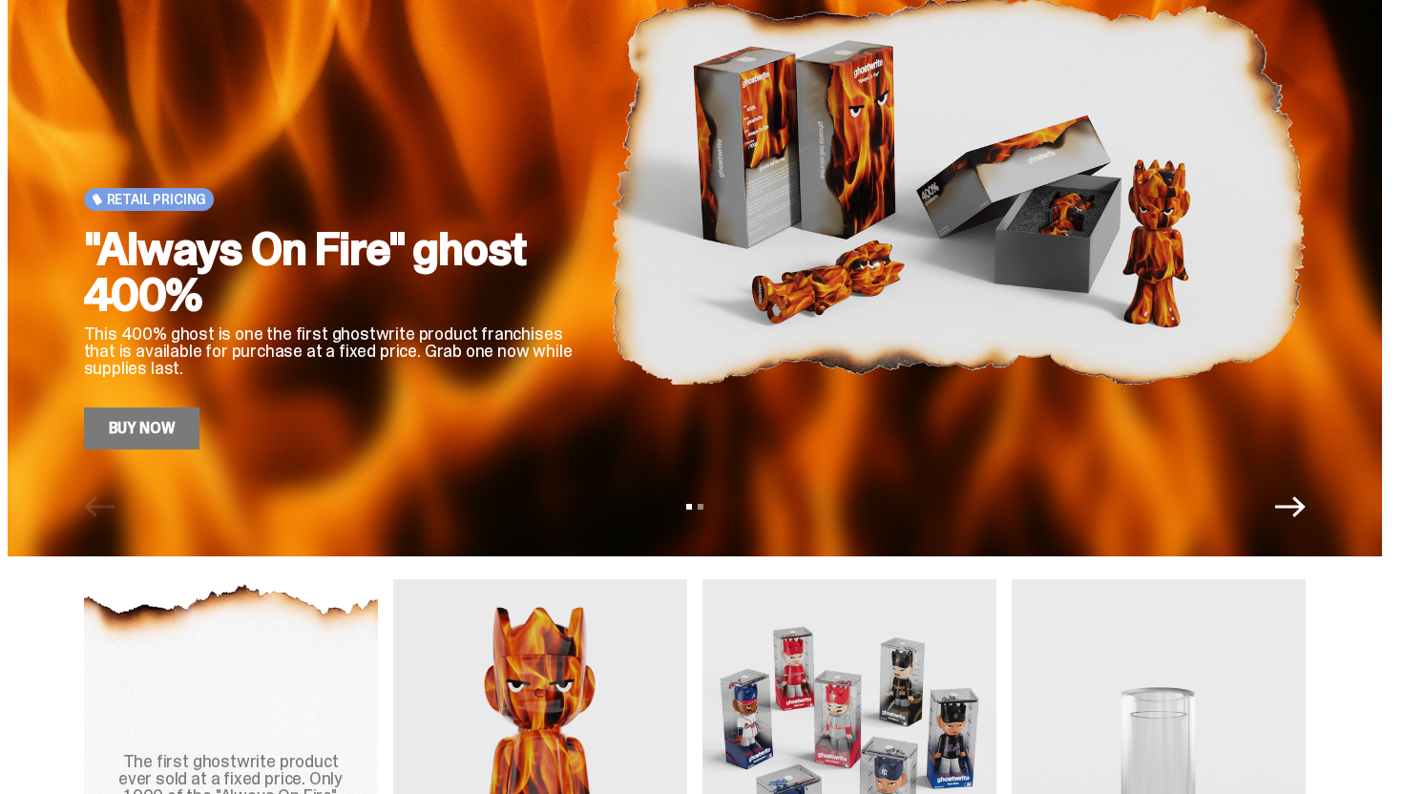
click at [701, 468] on div "Retail Pricing "Always On Fire" ghost 400% This 400% ghost is one the first gho…" at bounding box center [695, 212] width 1375 height 687
click at [207, 440] on div ""Always On Fire" ghost 400% This 400% ghost is one the first ghostwrite product…" at bounding box center [332, 337] width 496 height 223
click at [151, 452] on div "Retail Pricing "Always On Fire" ghost 400% This 400% ghost is one the first gho…" at bounding box center [695, 212] width 1375 height 687
click at [166, 438] on link "Buy Now" at bounding box center [142, 429] width 116 height 42
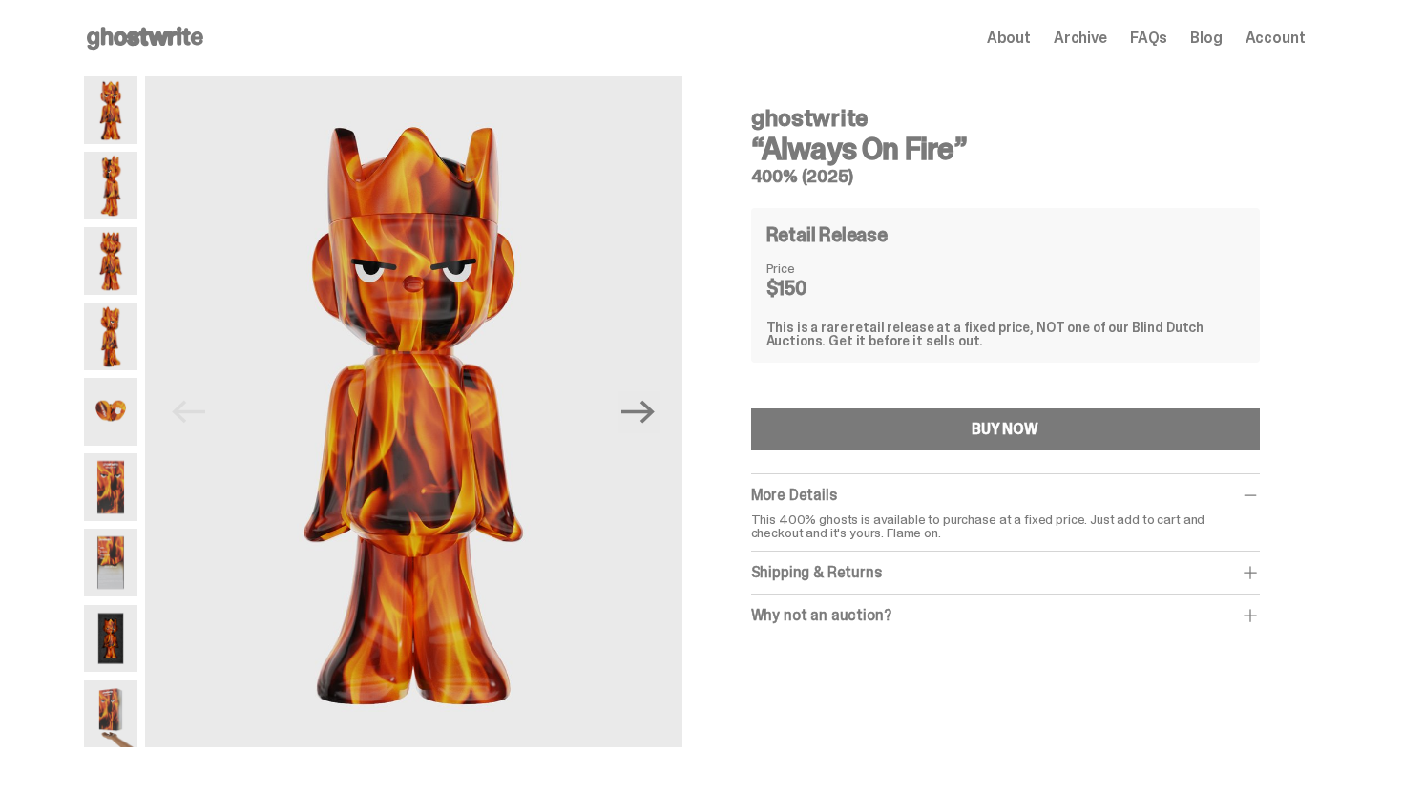
click at [105, 406] on img at bounding box center [110, 412] width 53 height 68
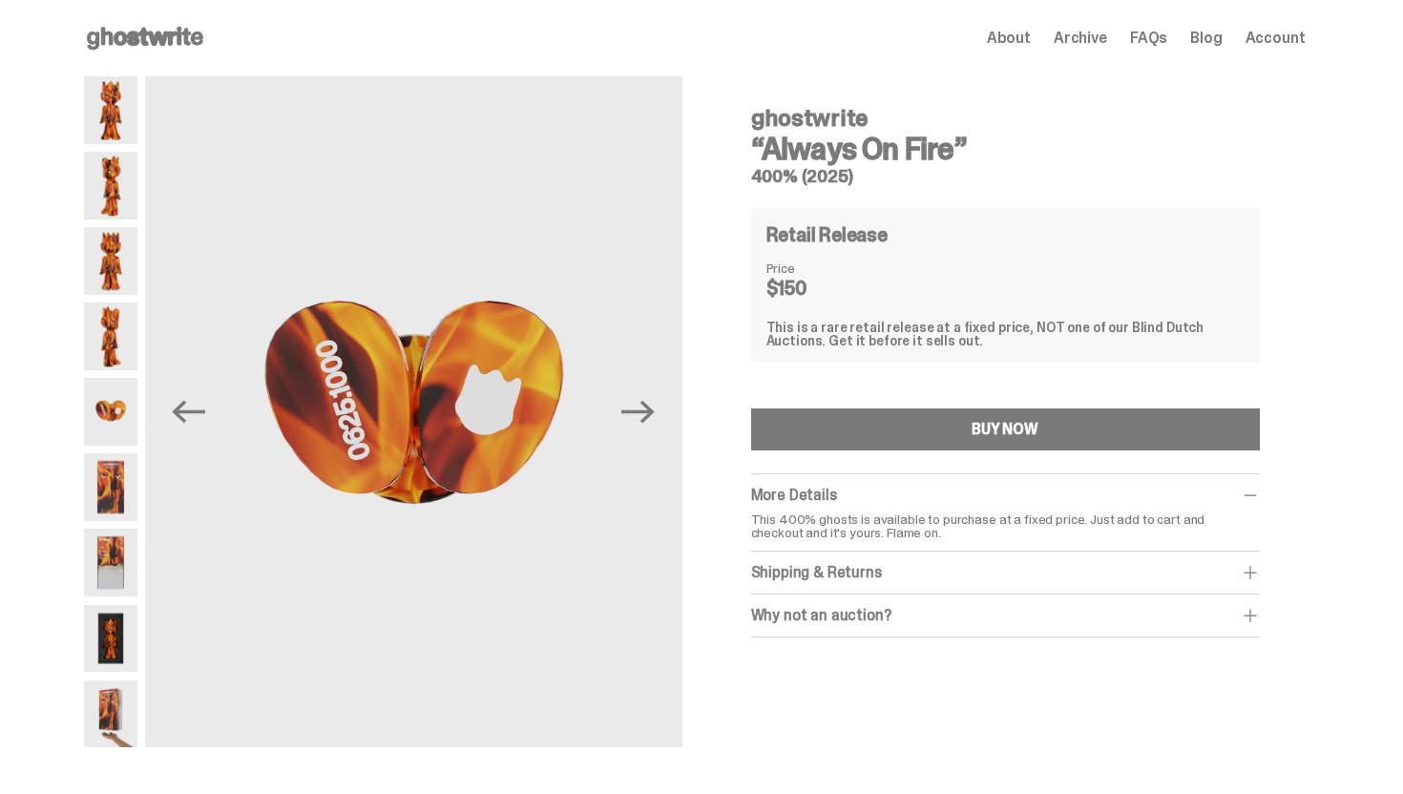
click at [114, 315] on img at bounding box center [110, 337] width 53 height 68
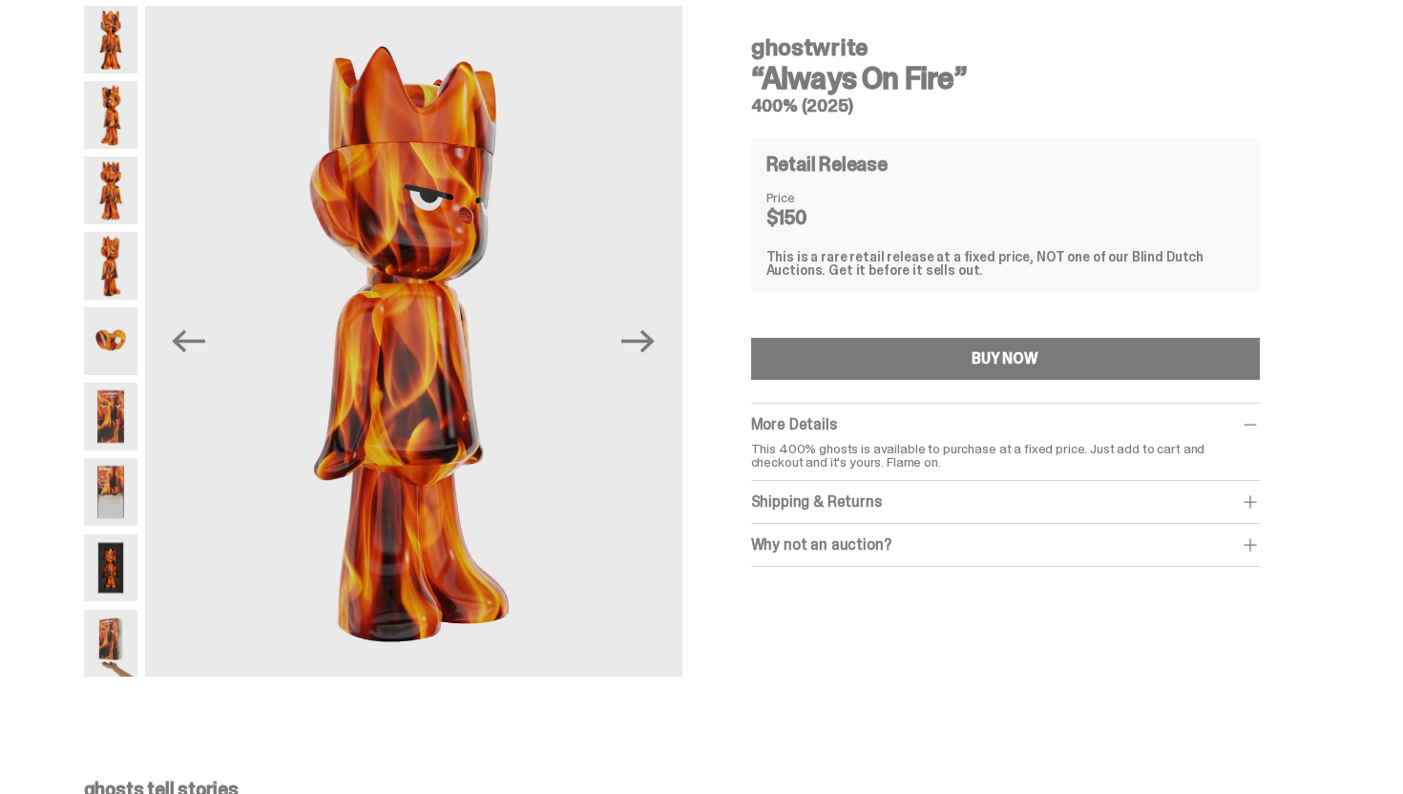
scroll to position [112, 0]
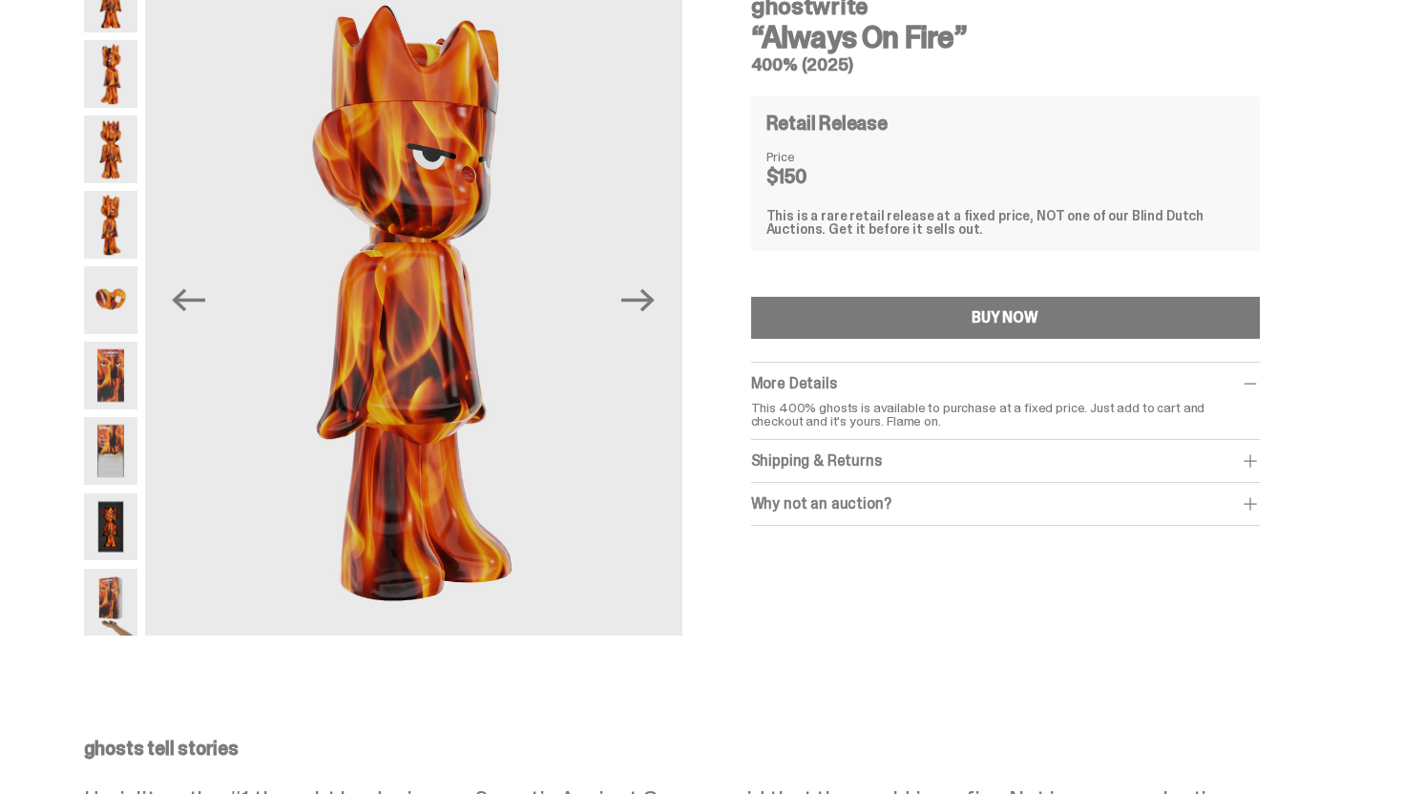
click at [116, 542] on img at bounding box center [110, 528] width 53 height 68
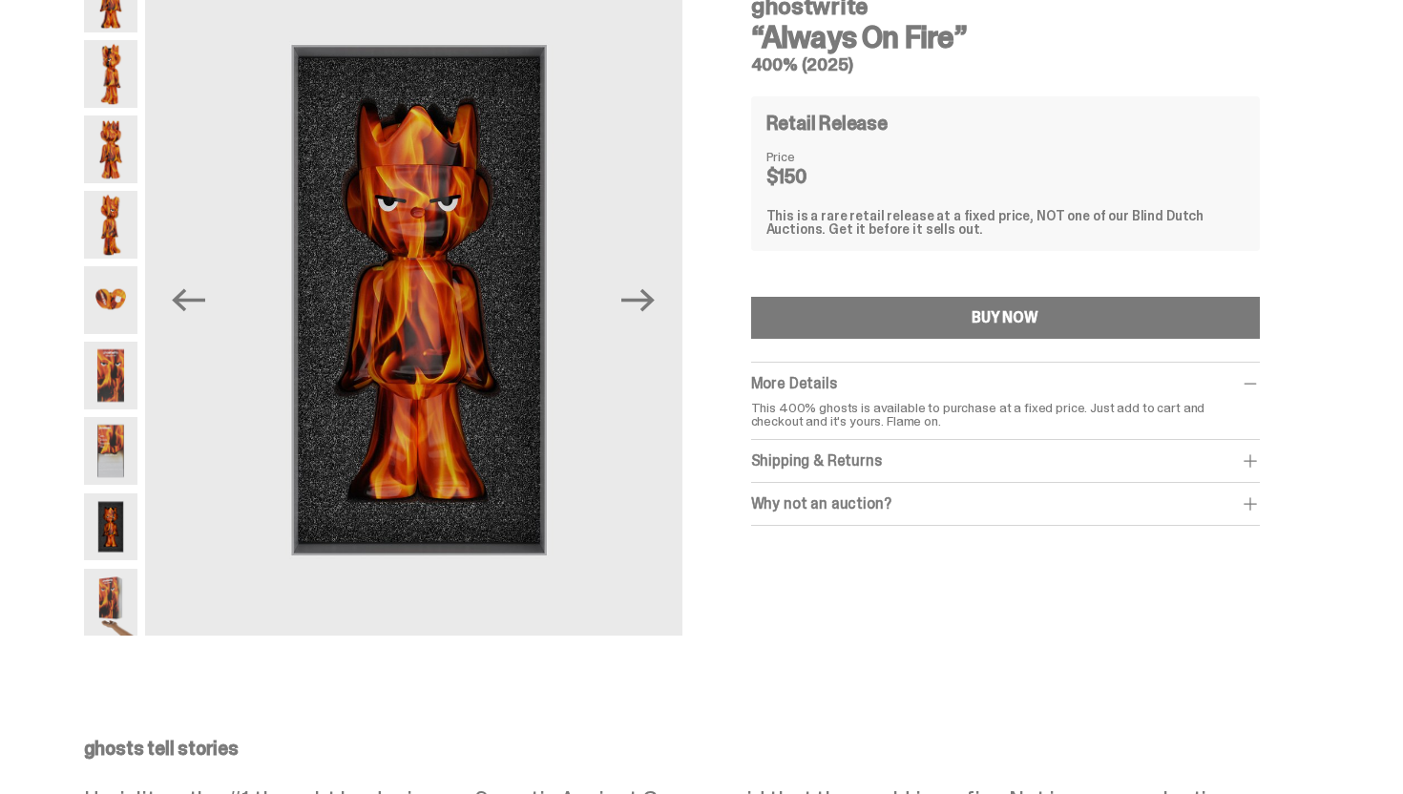
click at [114, 582] on img at bounding box center [110, 603] width 53 height 68
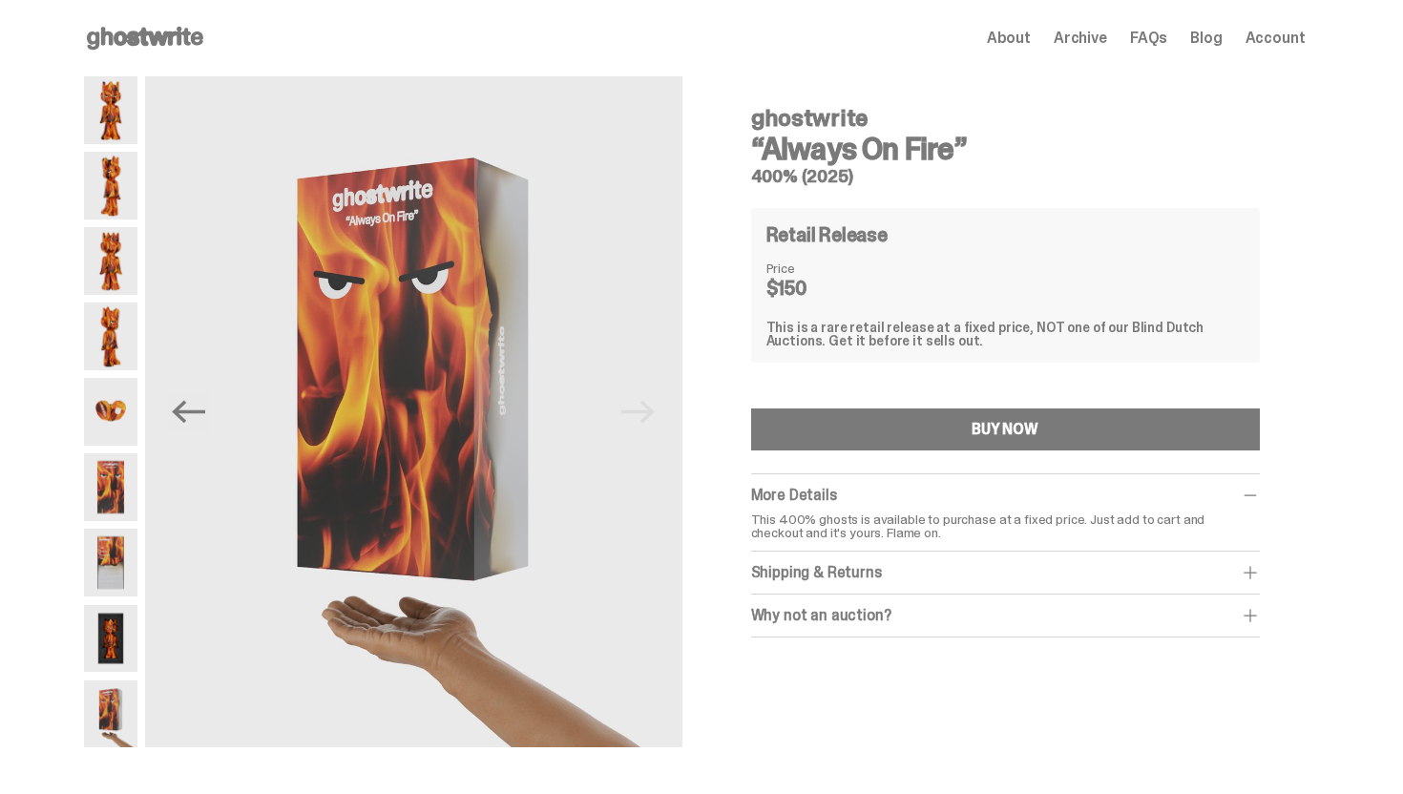
click at [127, 154] on img at bounding box center [110, 186] width 53 height 68
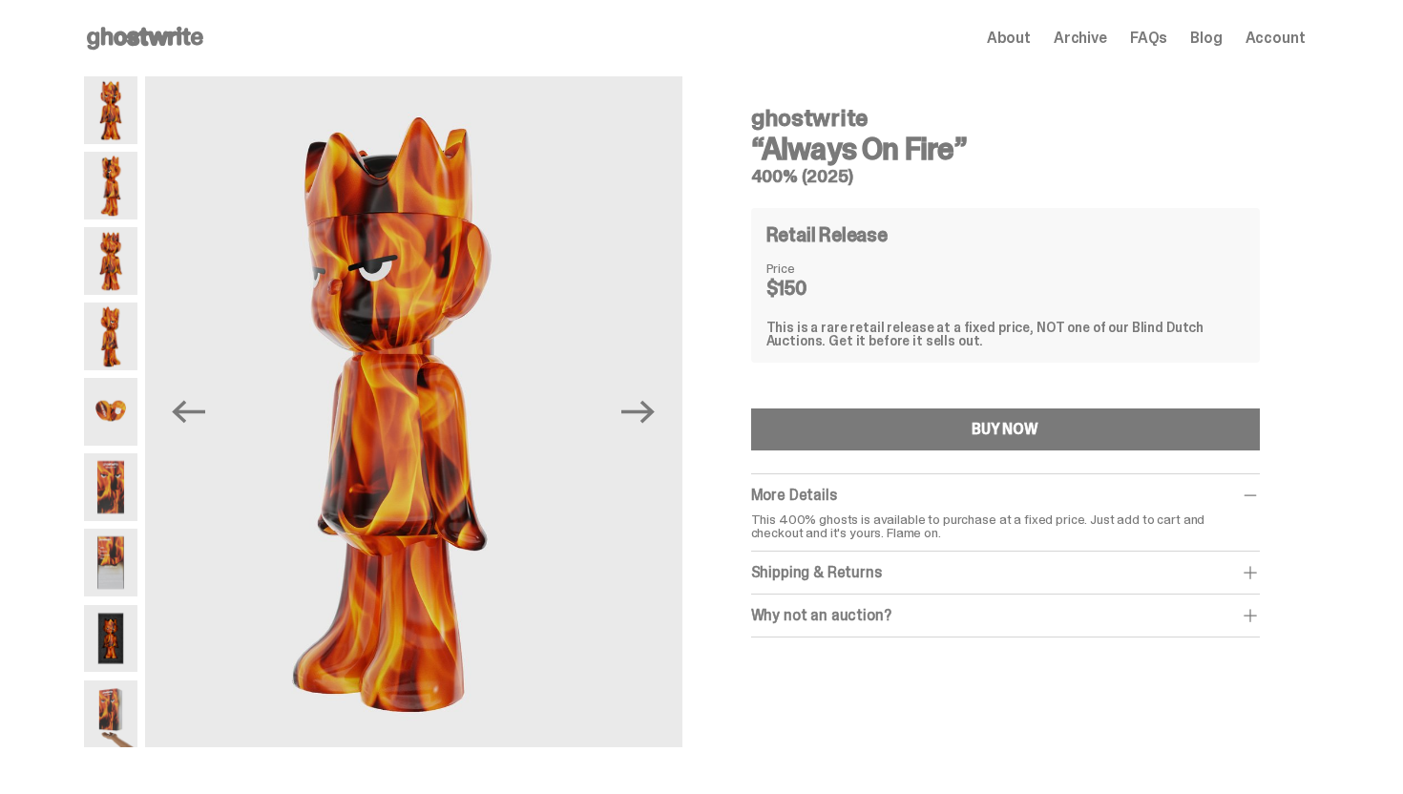
click at [116, 124] on img at bounding box center [110, 110] width 53 height 68
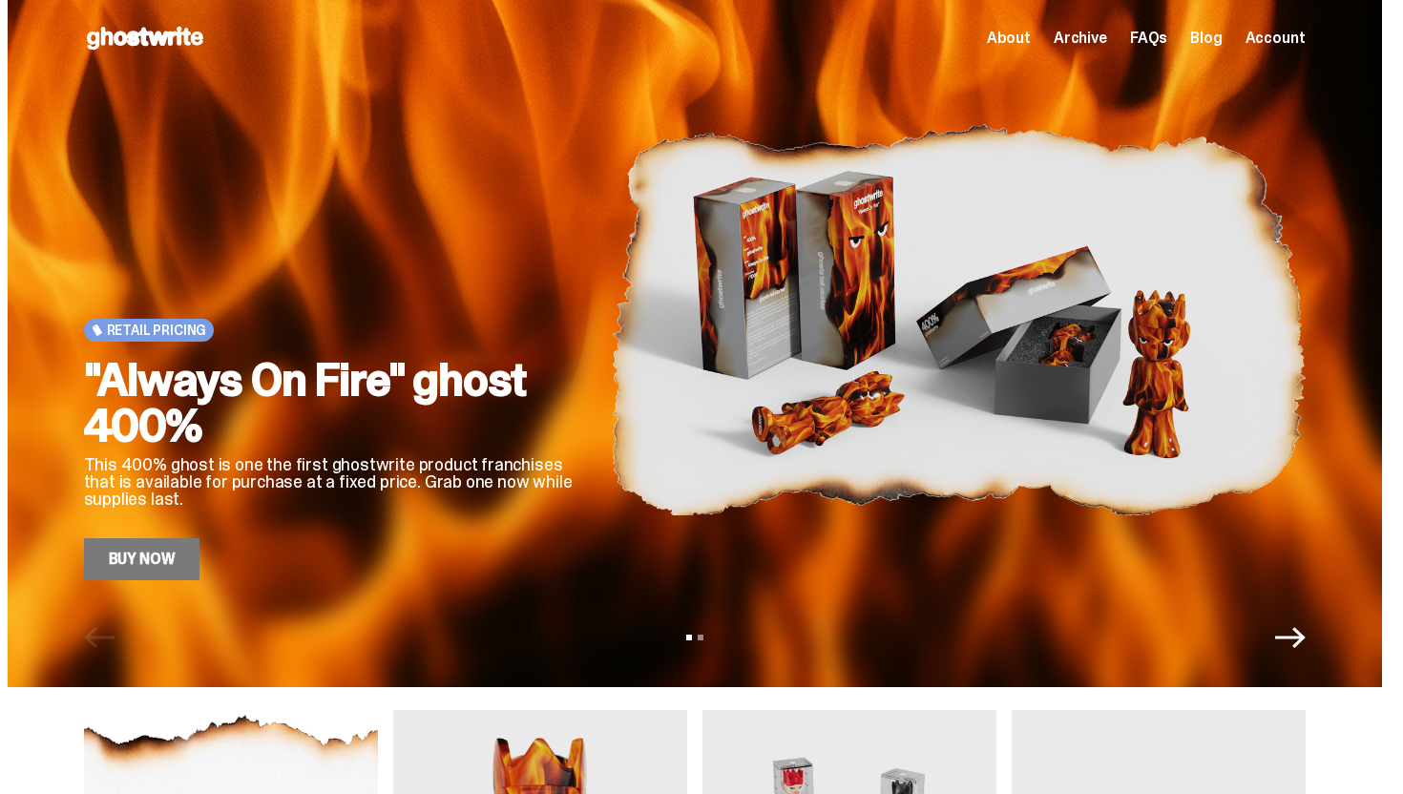
click at [1030, 41] on span "About" at bounding box center [1009, 38] width 44 height 15
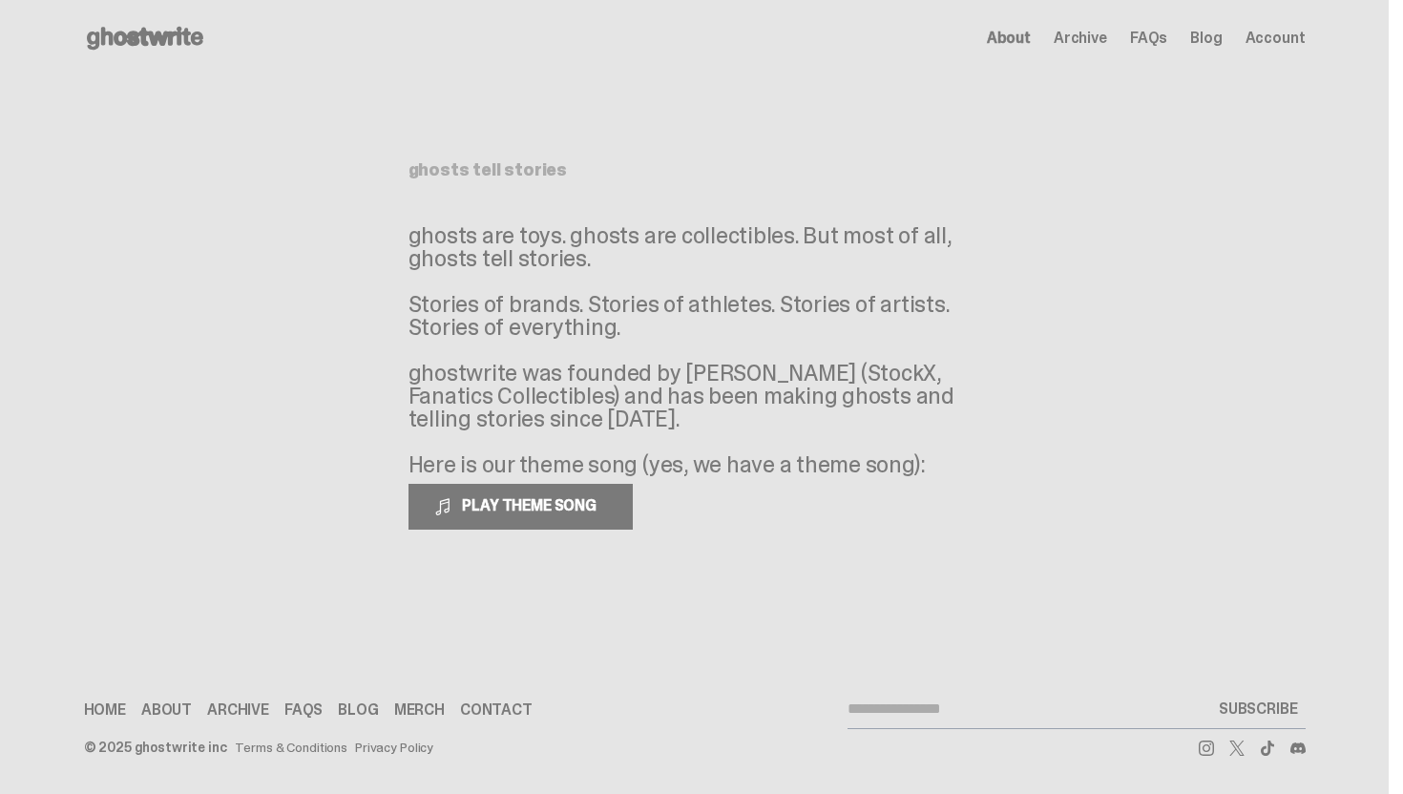
click at [1086, 44] on span "Archive" at bounding box center [1080, 38] width 53 height 15
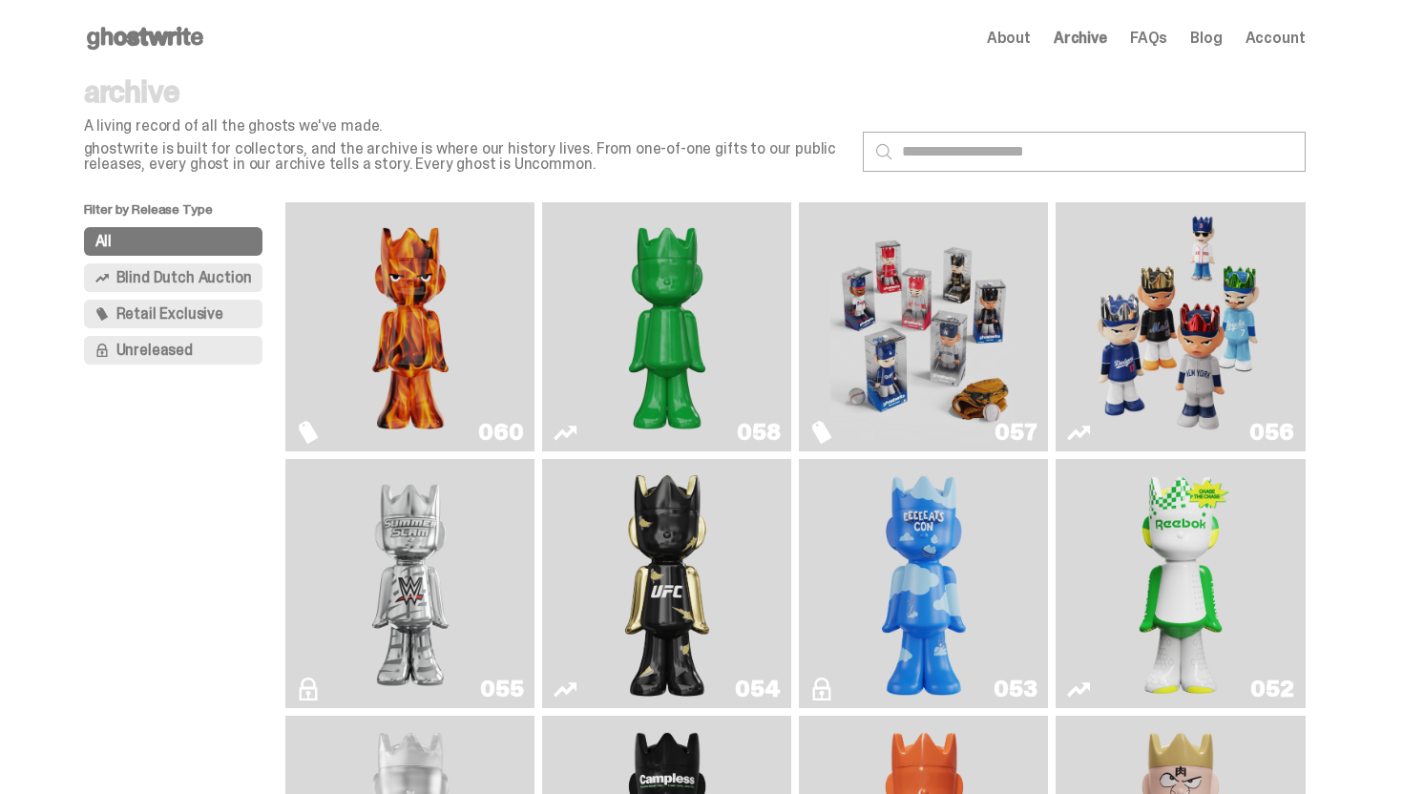
click at [1118, 329] on img "Game Face (2025)" at bounding box center [1180, 327] width 187 height 234
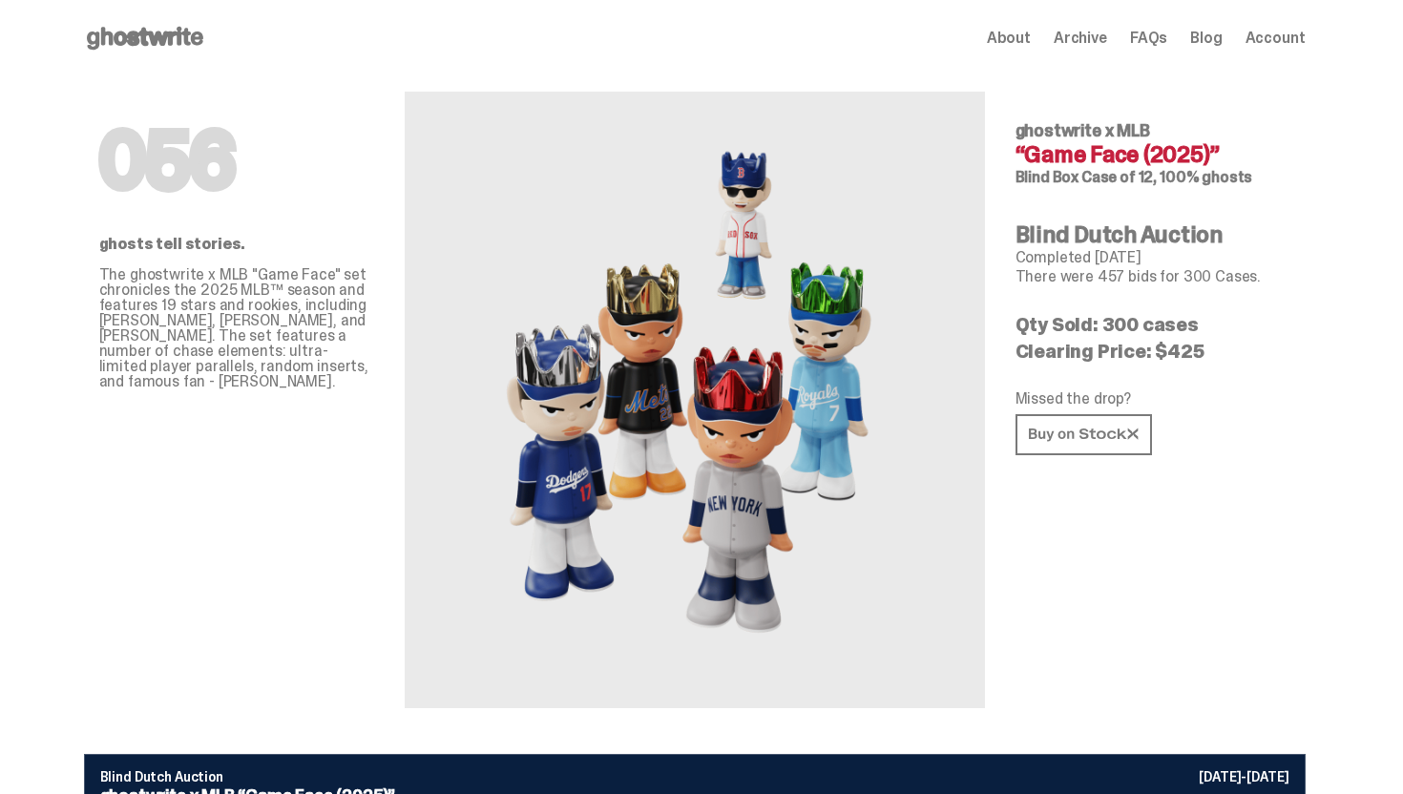
click at [161, 44] on use at bounding box center [145, 38] width 116 height 23
